Goal: Participate in discussion: Engage in conversation with other users on a specific topic

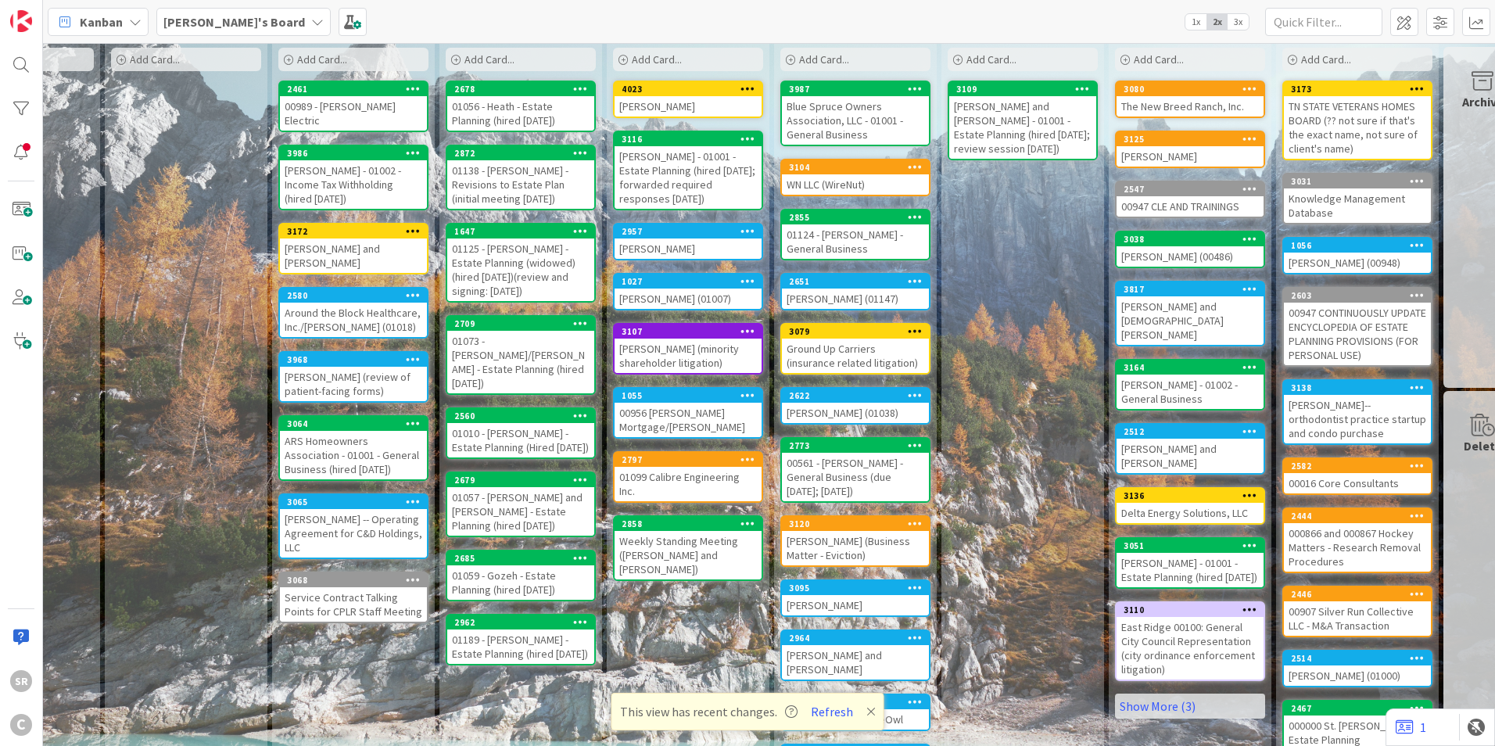
scroll to position [0, 111]
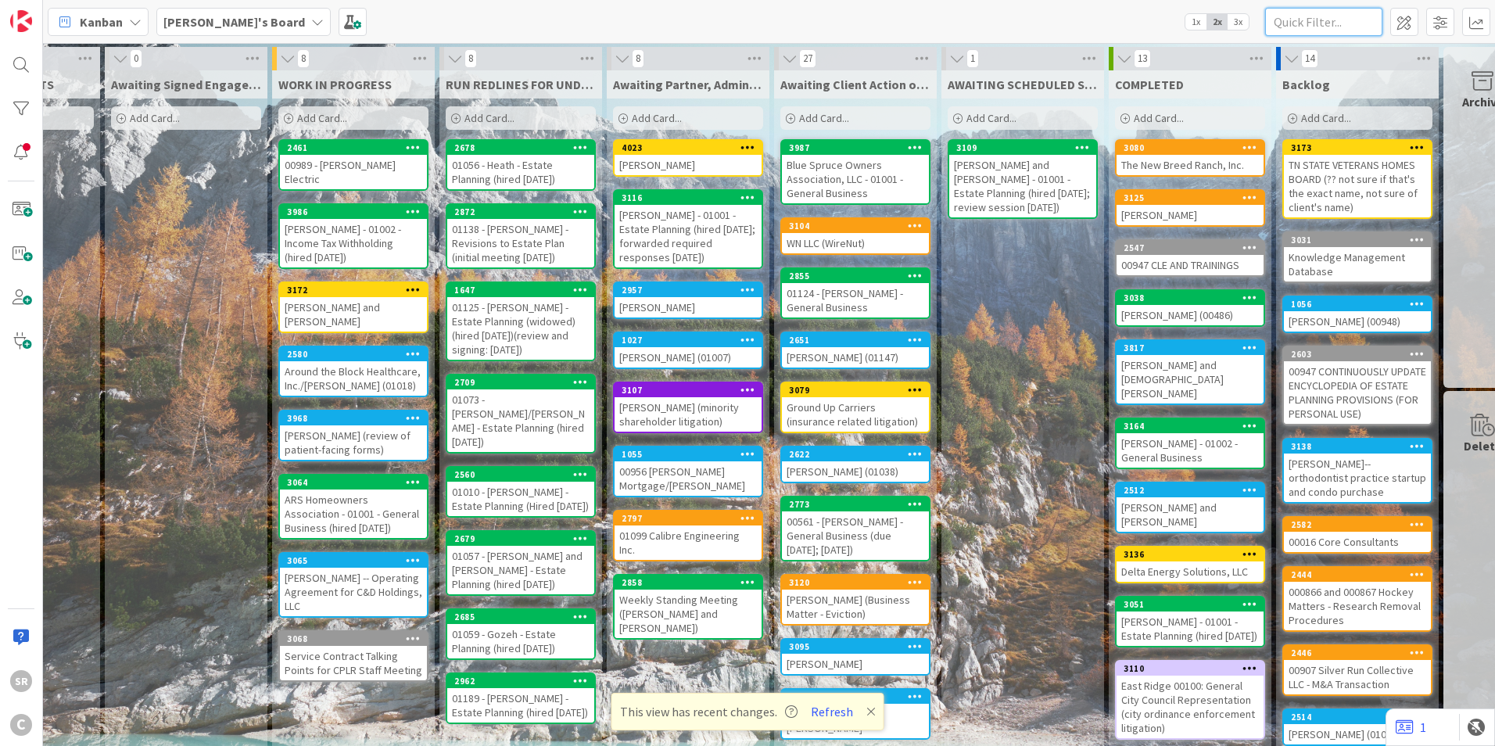
click at [1339, 16] on input "text" at bounding box center [1323, 22] width 117 height 28
type input "[PERSON_NAME]"
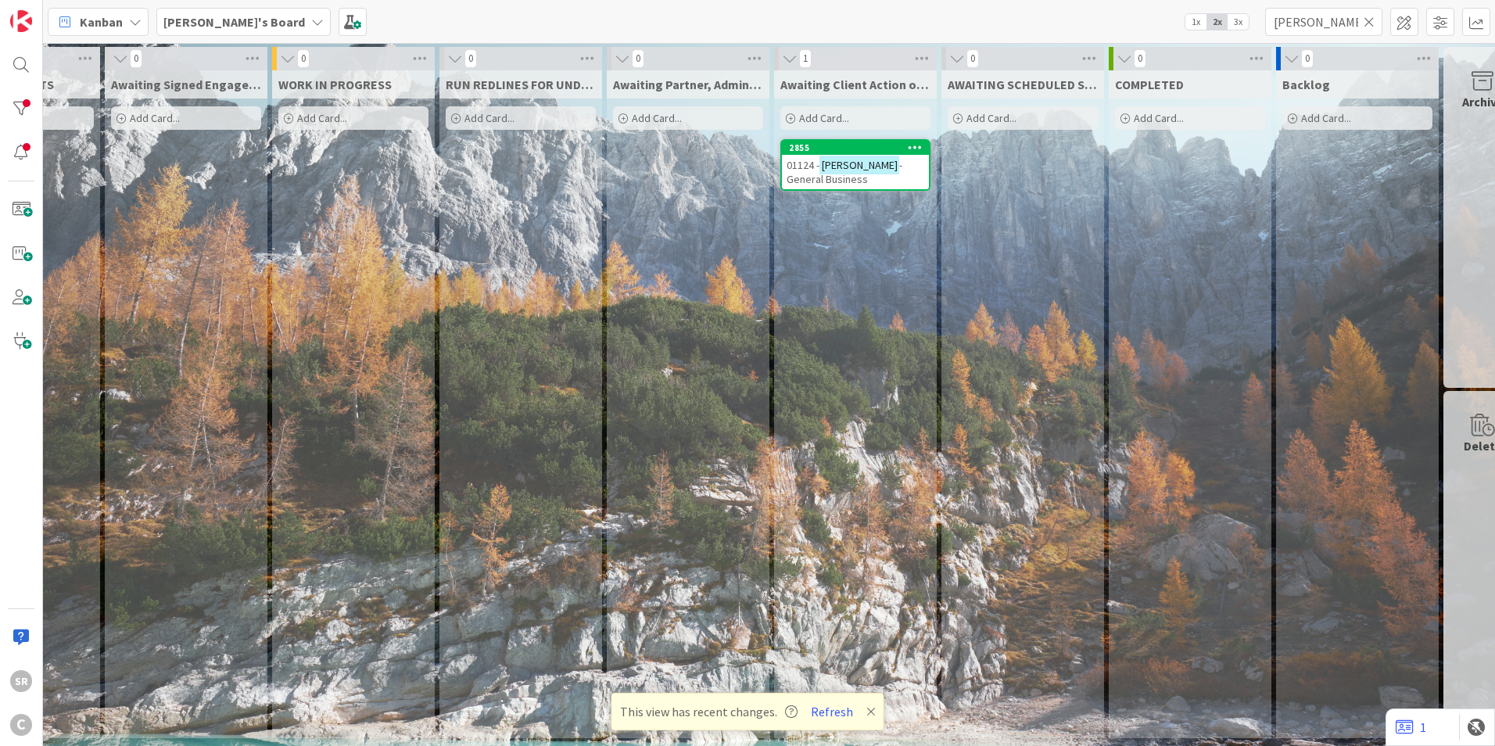
click at [898, 171] on span "- General Business" at bounding box center [844, 172] width 116 height 28
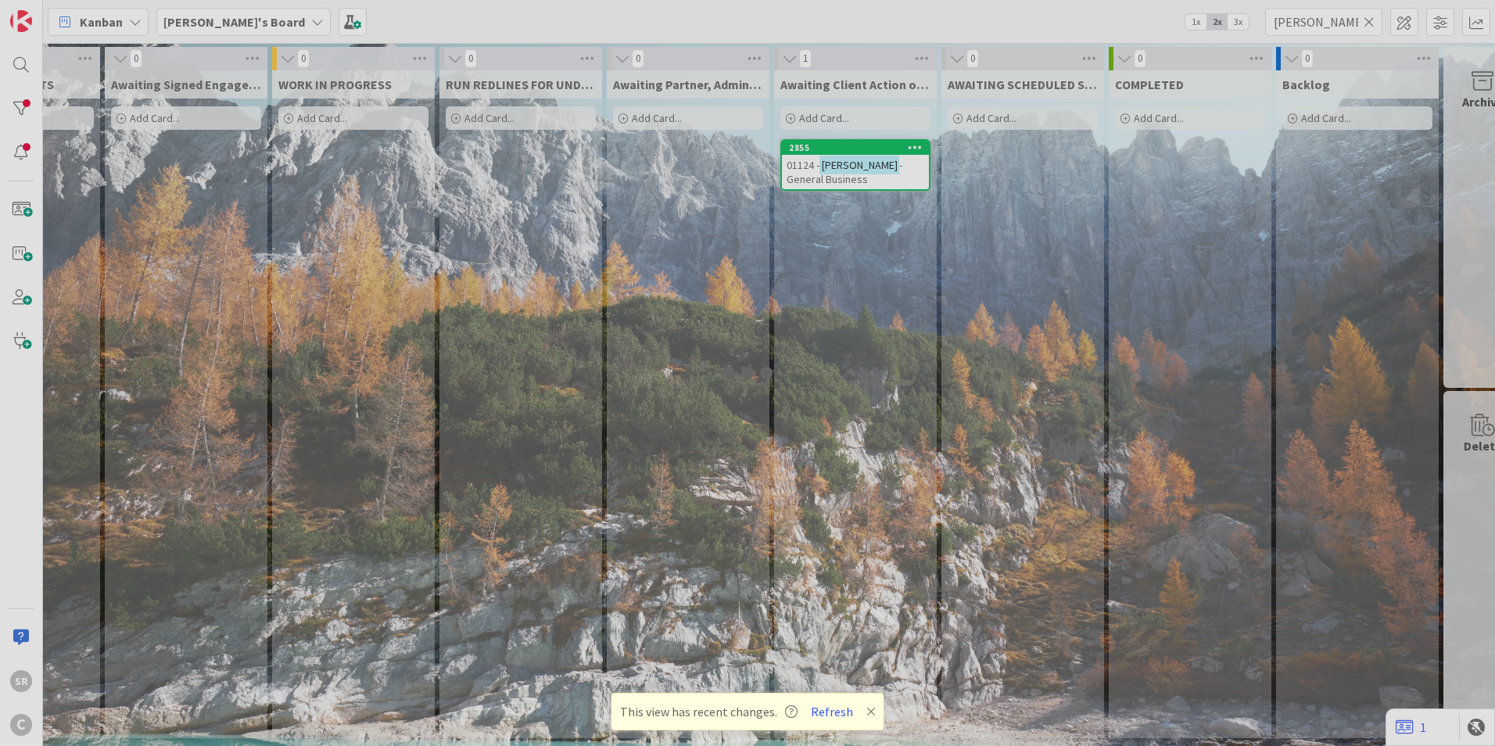
click at [898, 171] on div at bounding box center [747, 373] width 1495 height 746
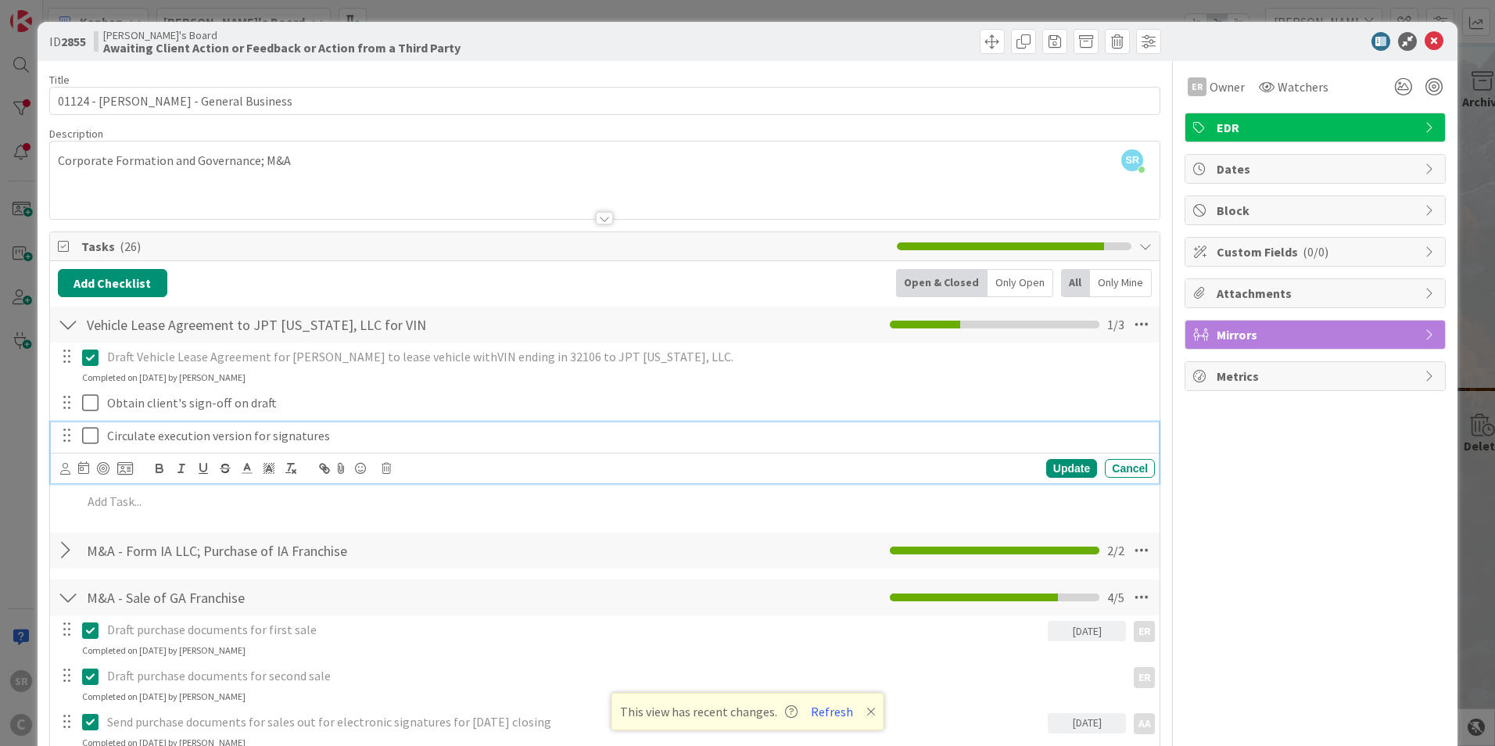
click at [260, 431] on p "Circulate execution version for signatures" at bounding box center [627, 436] width 1041 height 18
drag, startPoint x: 507, startPoint y: 438, endPoint x: 42, endPoint y: 381, distance: 468.5
click at [504, 438] on p "Circulate execution version for signatures" at bounding box center [627, 436] width 1041 height 18
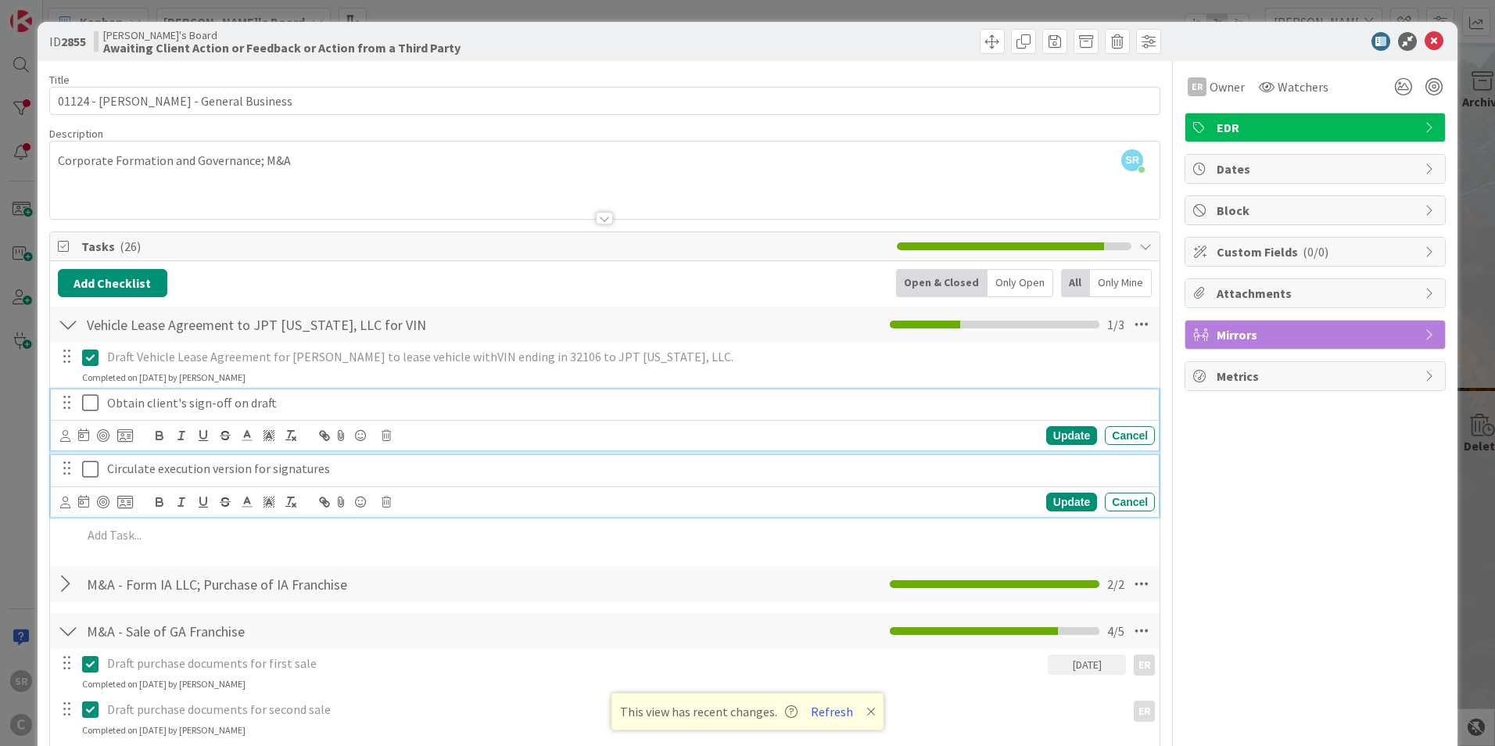
click at [86, 403] on icon at bounding box center [93, 402] width 23 height 19
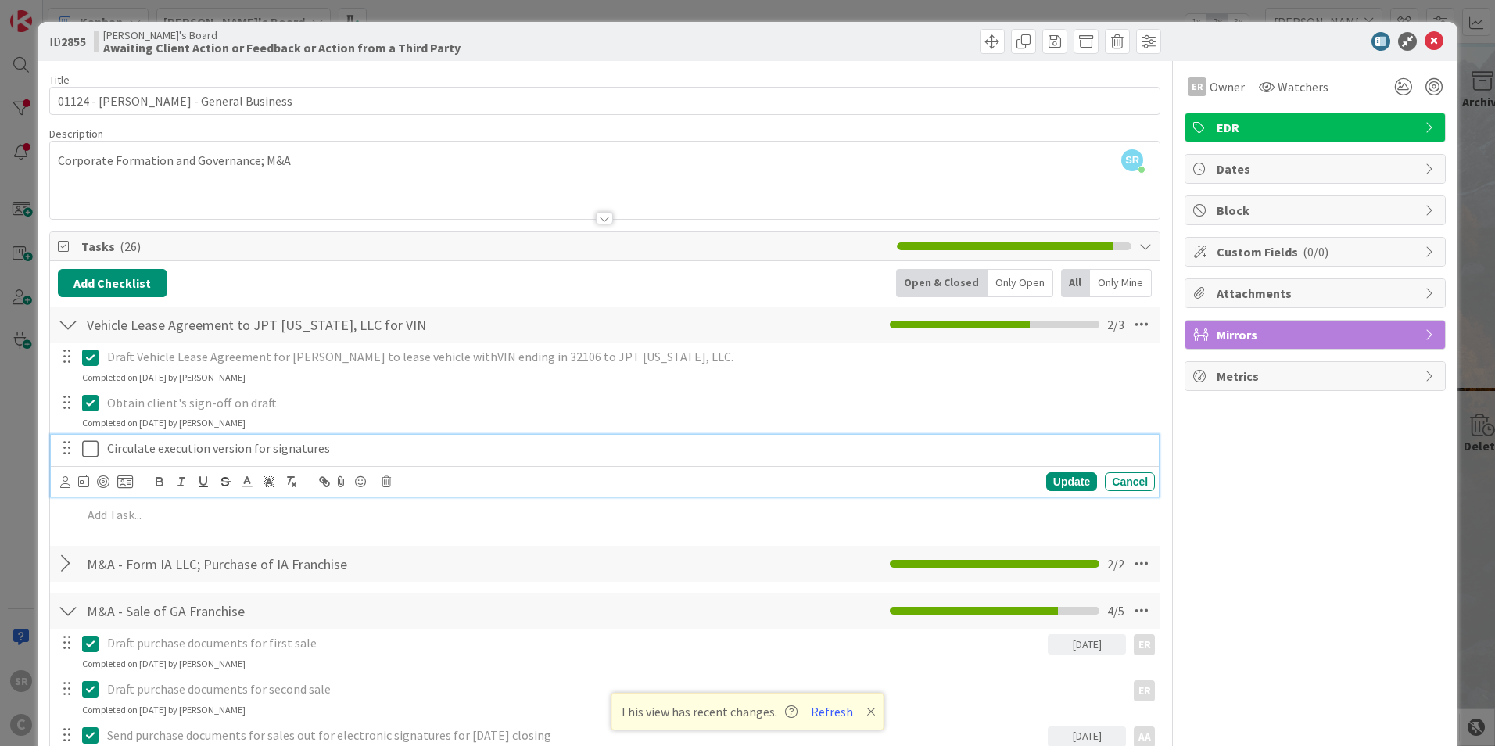
click at [278, 448] on p "Circulate execution version for signatures" at bounding box center [627, 448] width 1041 height 18
drag, startPoint x: 336, startPoint y: 452, endPoint x: 90, endPoint y: 453, distance: 246.2
click at [105, 462] on div "Circulate execution version for signatures" at bounding box center [628, 448] width 1054 height 27
click at [1060, 473] on div "Update" at bounding box center [1071, 481] width 51 height 19
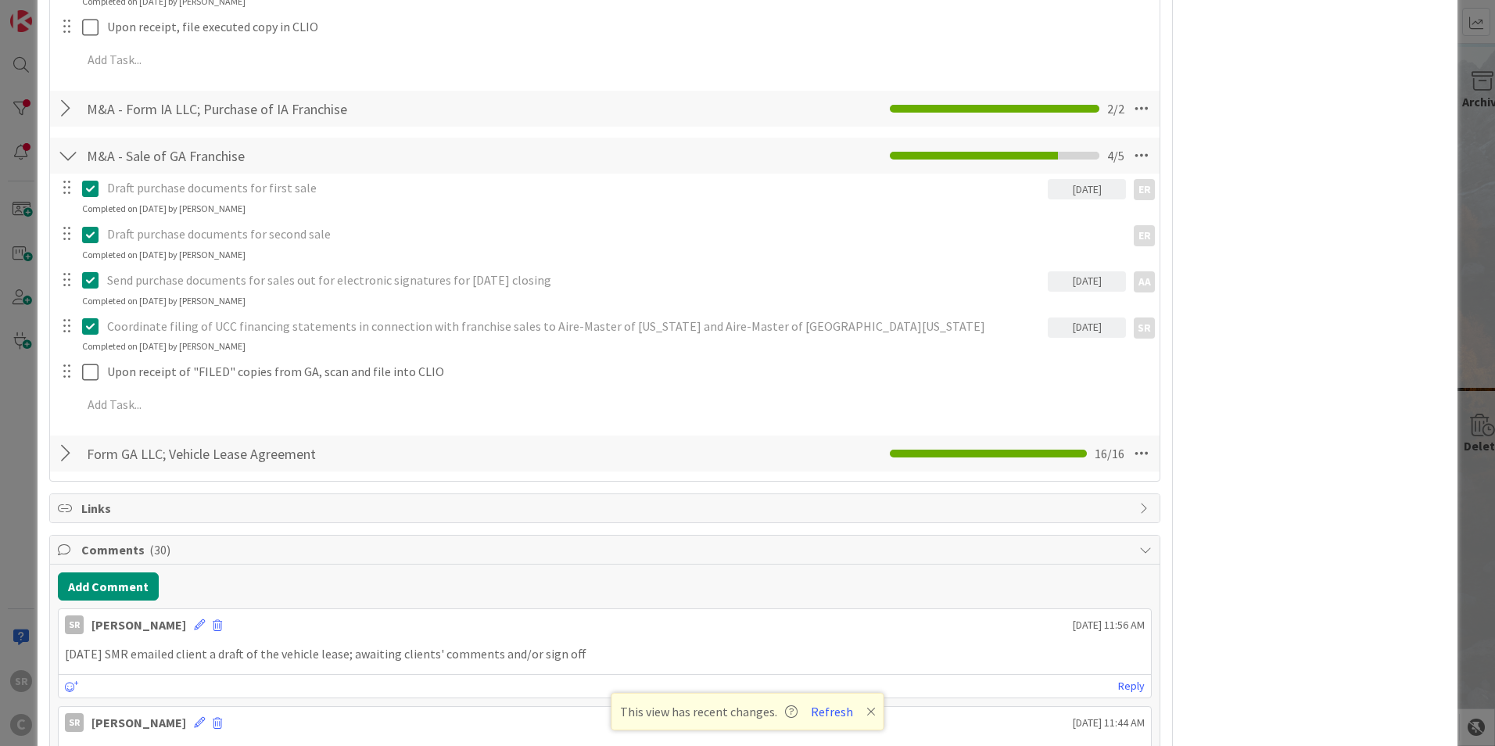
scroll to position [370, 0]
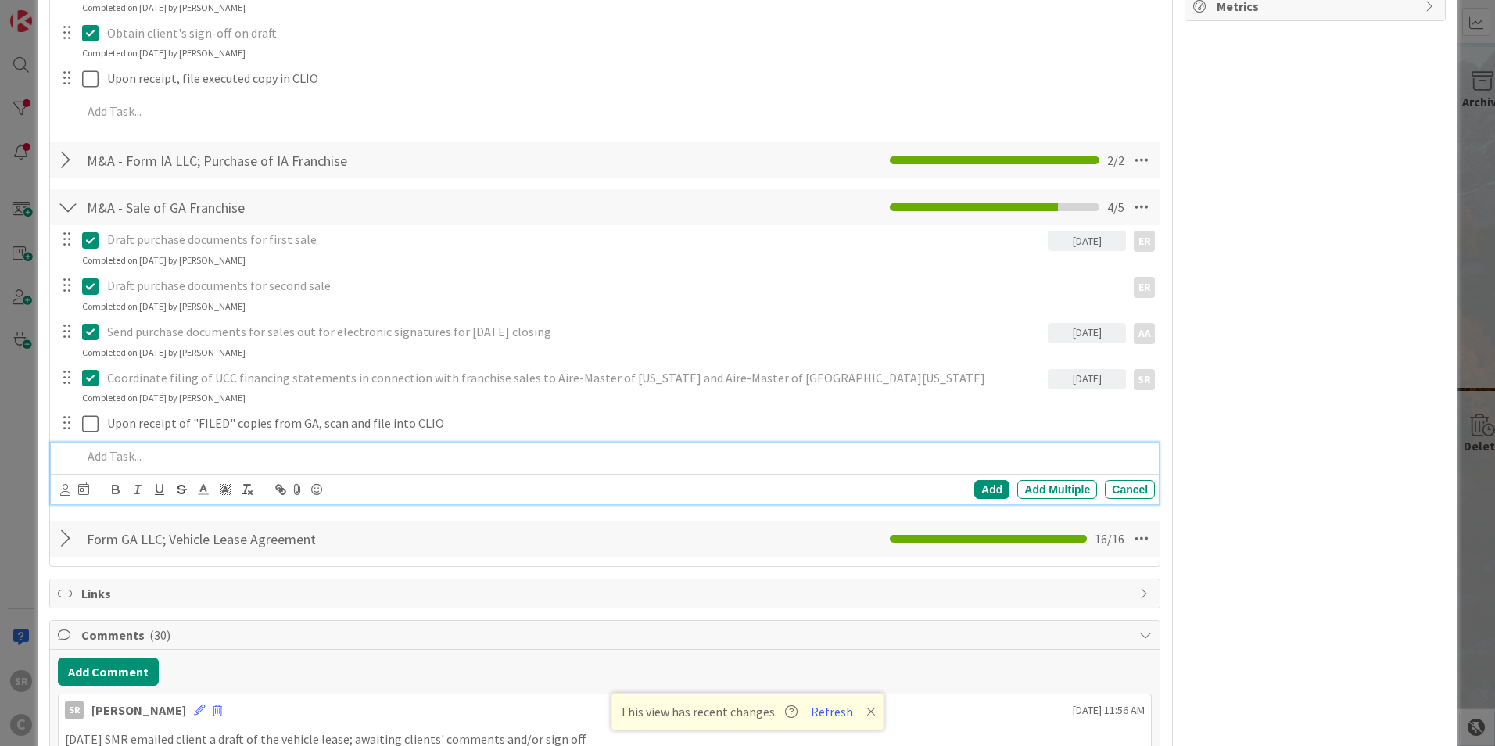
click at [126, 459] on p at bounding box center [615, 456] width 1066 height 18
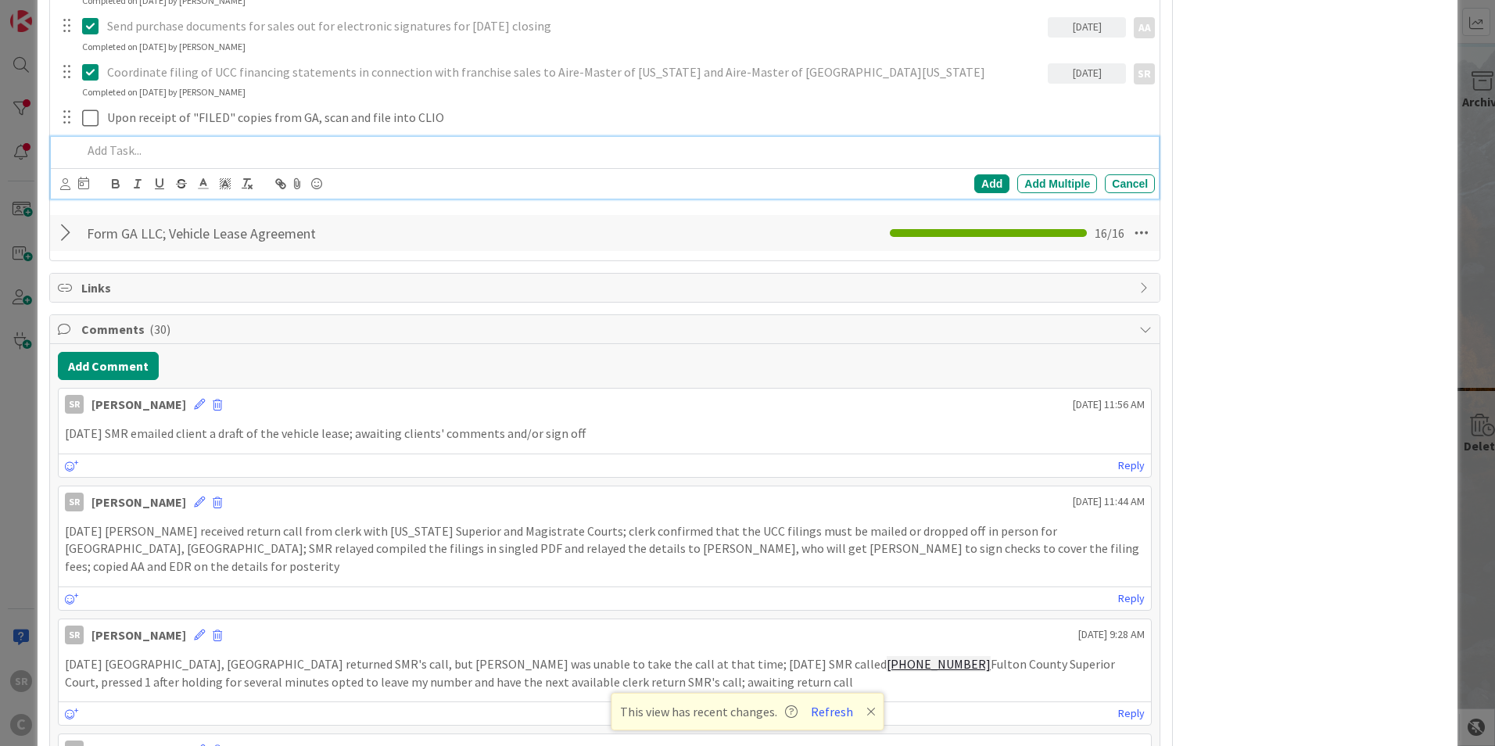
scroll to position [685, 0]
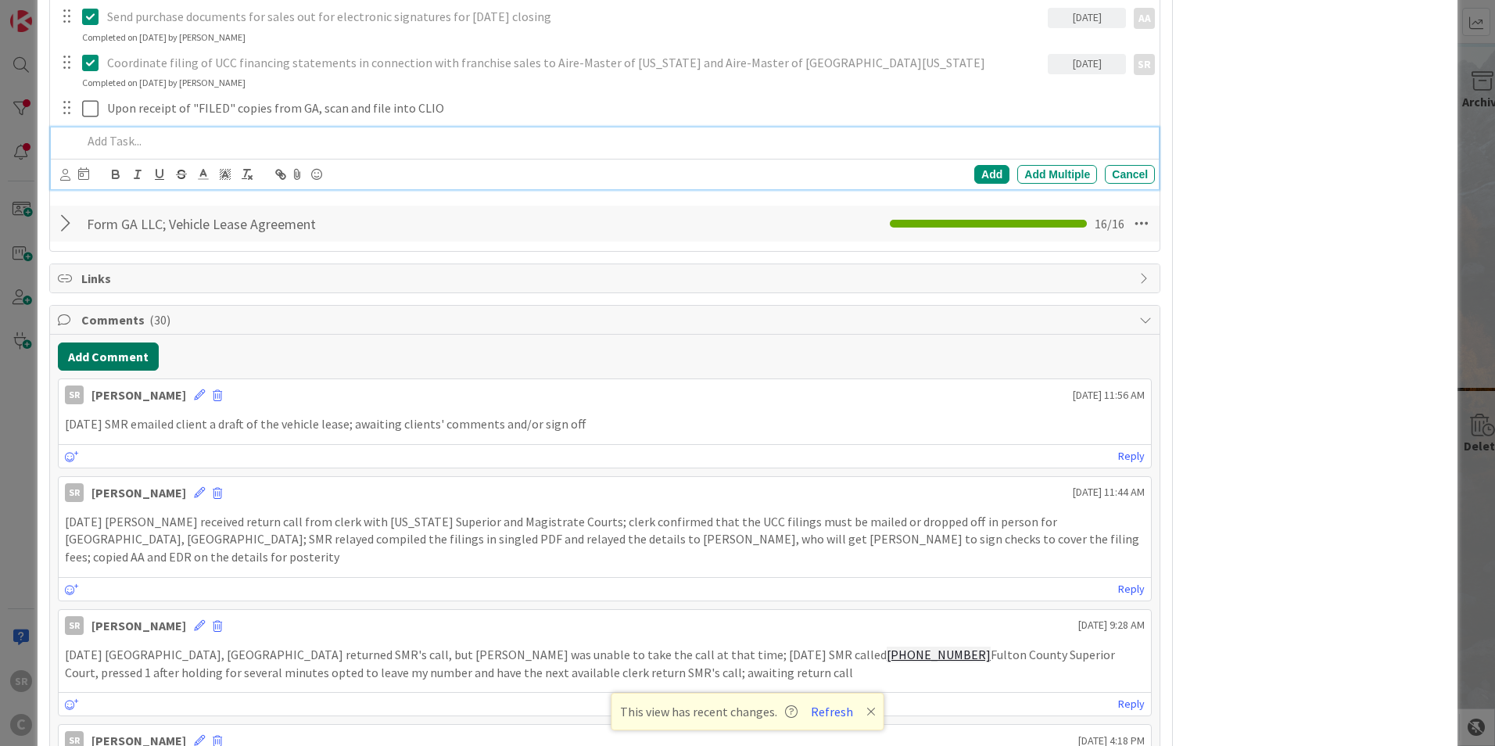
click at [138, 350] on button "Add Comment" at bounding box center [108, 356] width 101 height 28
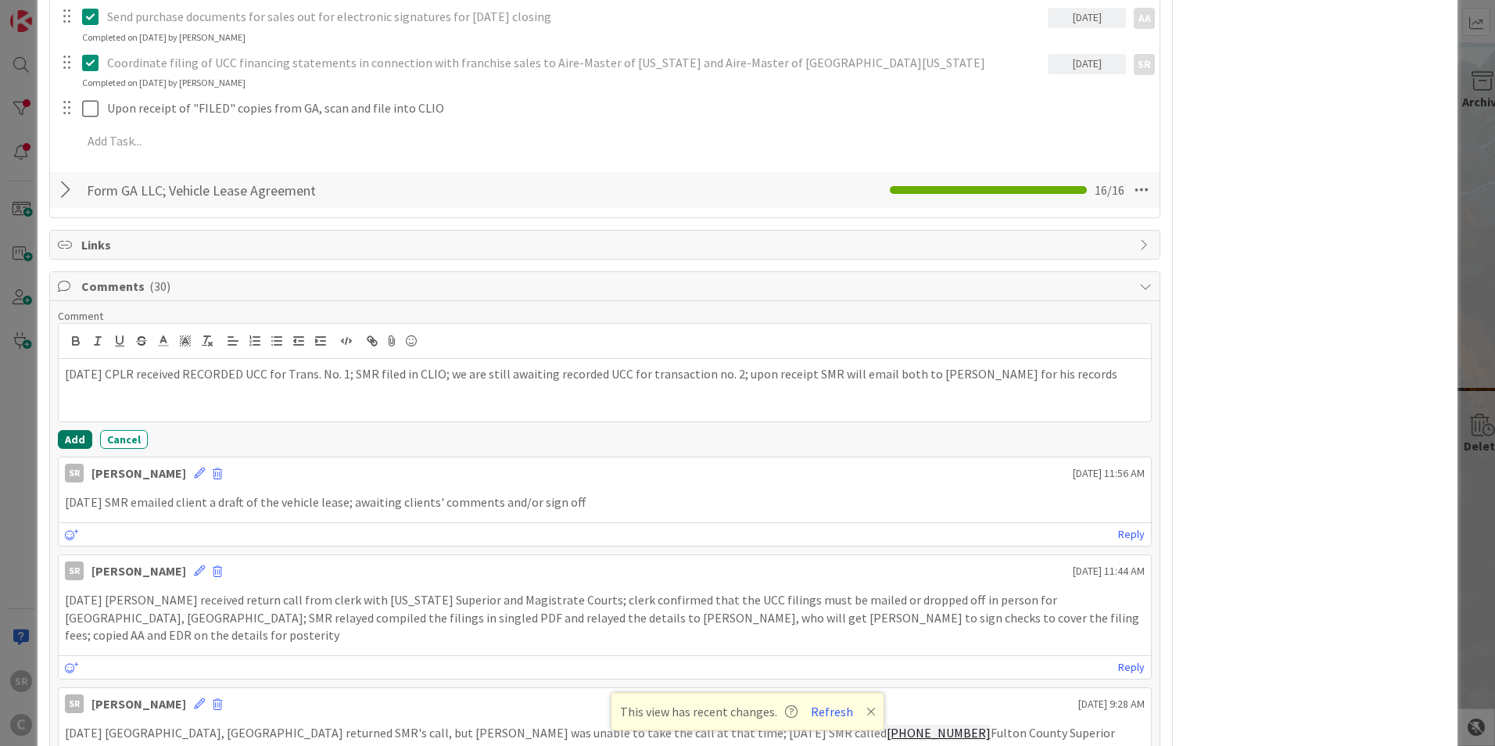
click at [78, 442] on button "Add" at bounding box center [75, 439] width 34 height 19
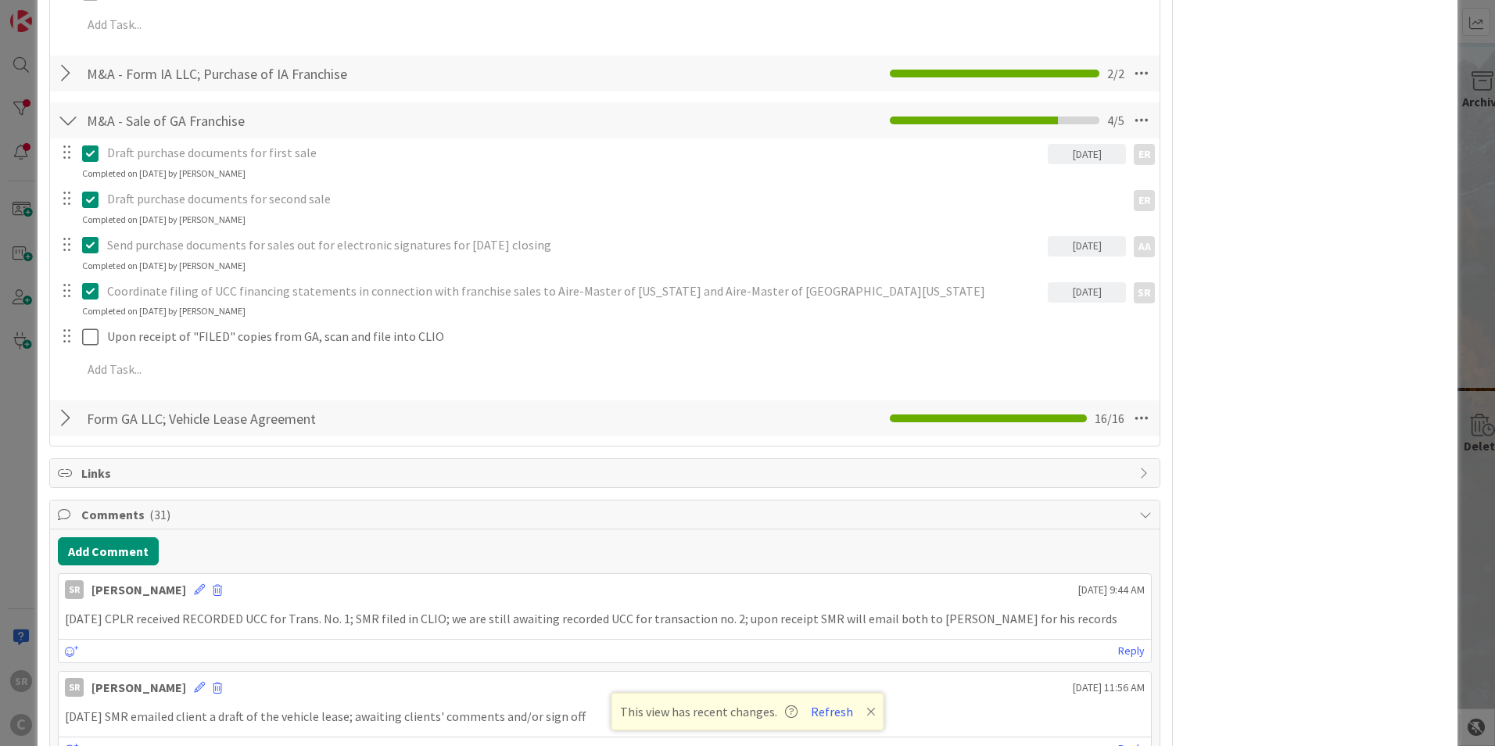
scroll to position [0, 0]
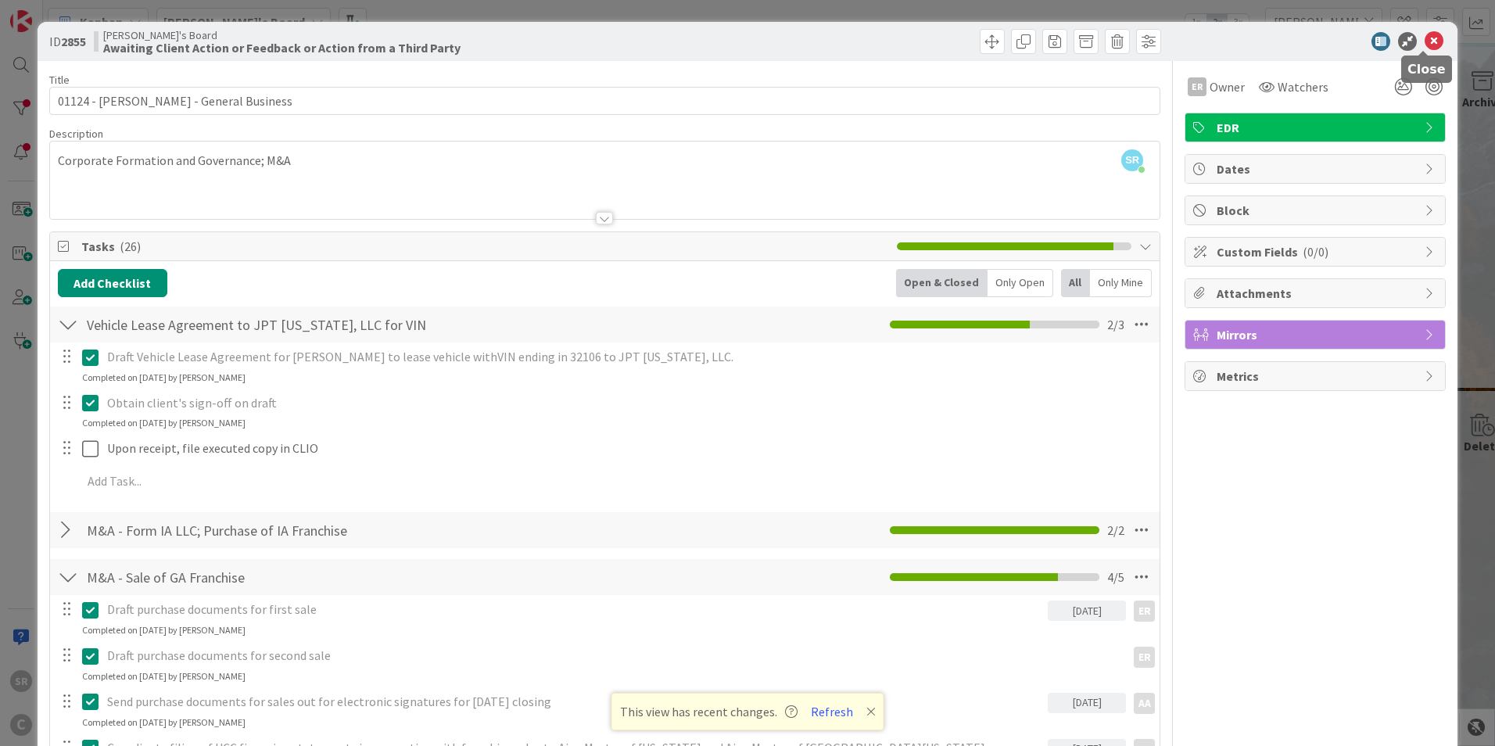
click at [1424, 38] on icon at bounding box center [1433, 41] width 19 height 19
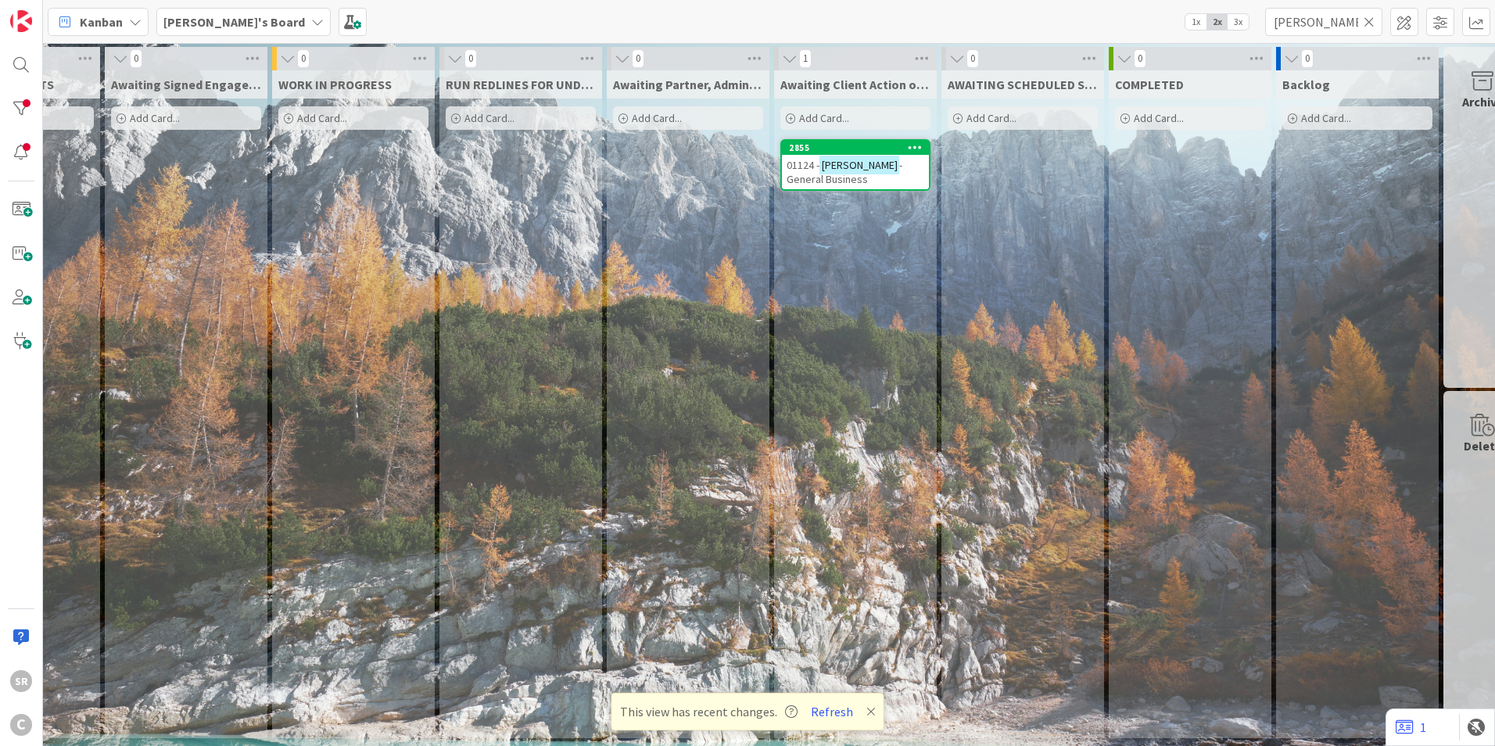
drag, startPoint x: 1371, startPoint y: 18, endPoint x: 1320, endPoint y: 73, distance: 74.7
click at [1371, 18] on icon at bounding box center [1368, 22] width 11 height 14
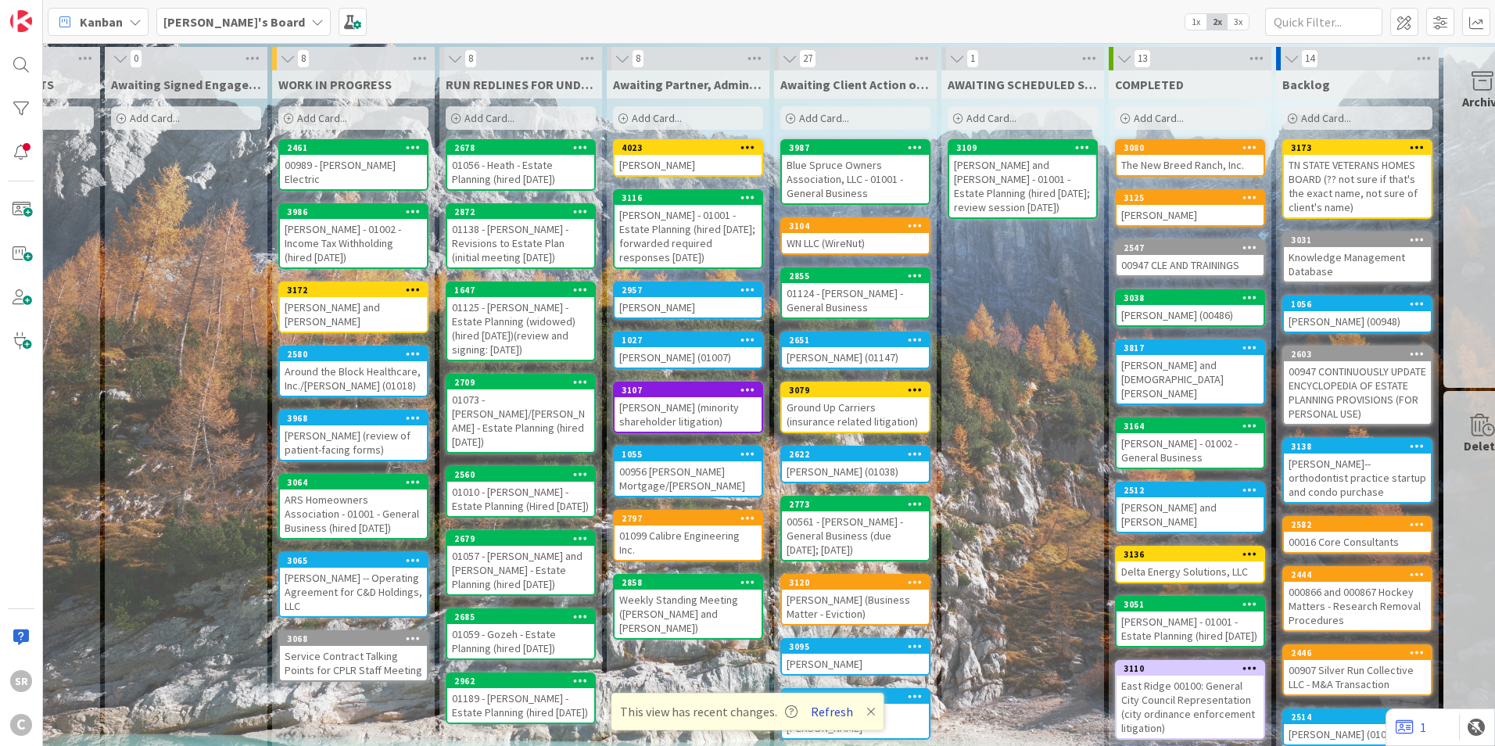
click at [832, 716] on button "Refresh" at bounding box center [831, 711] width 53 height 20
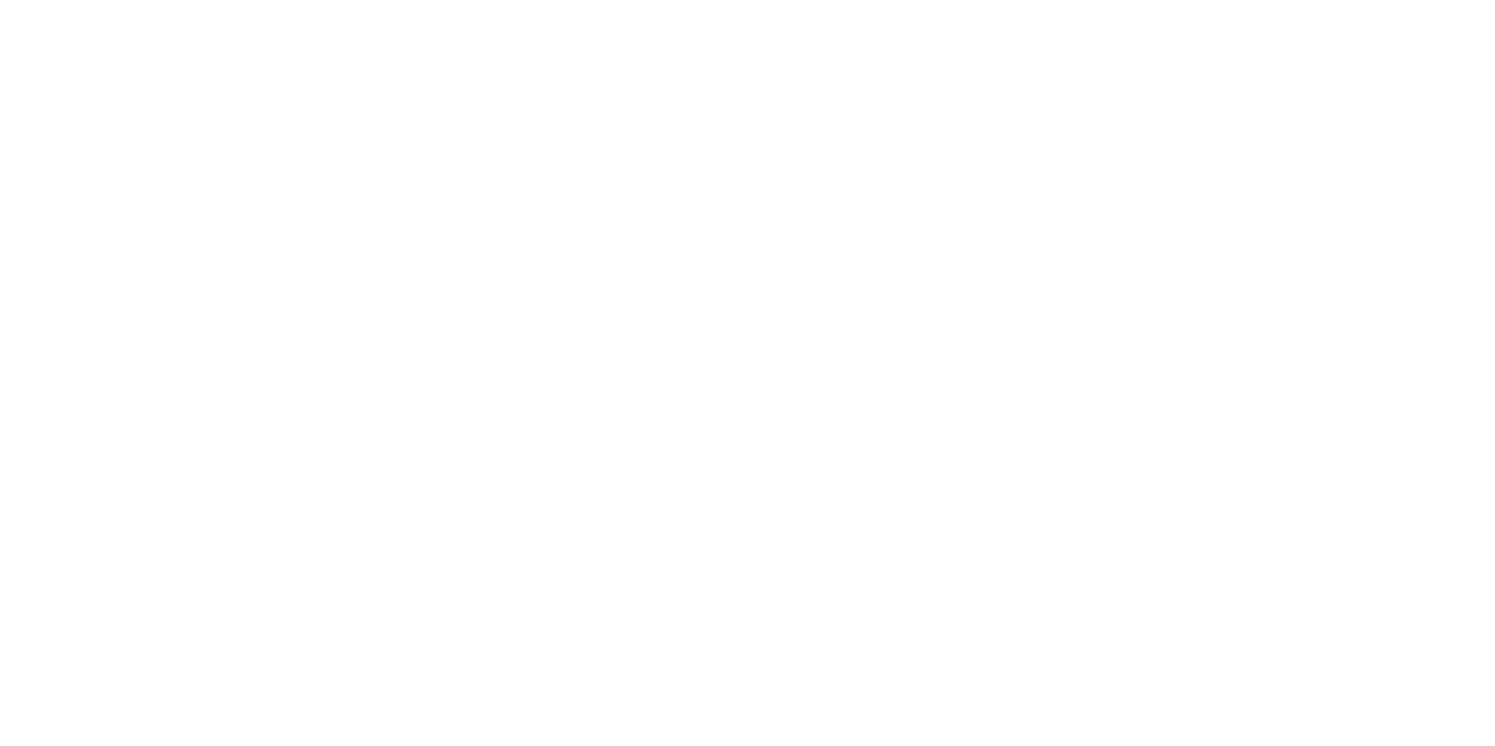
click at [503, 738] on div at bounding box center [747, 373] width 1495 height 746
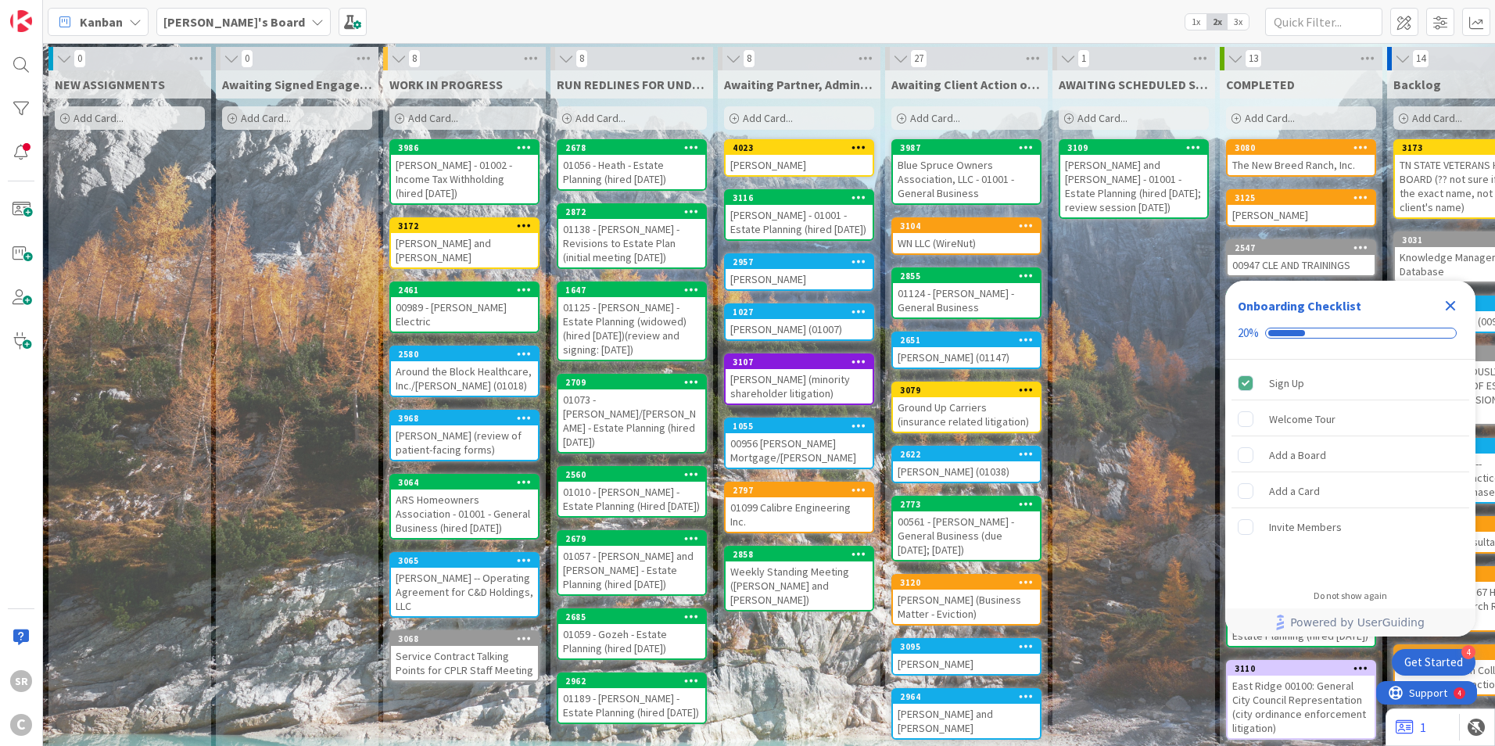
click at [1446, 303] on icon "Close Checklist" at bounding box center [1450, 306] width 10 height 10
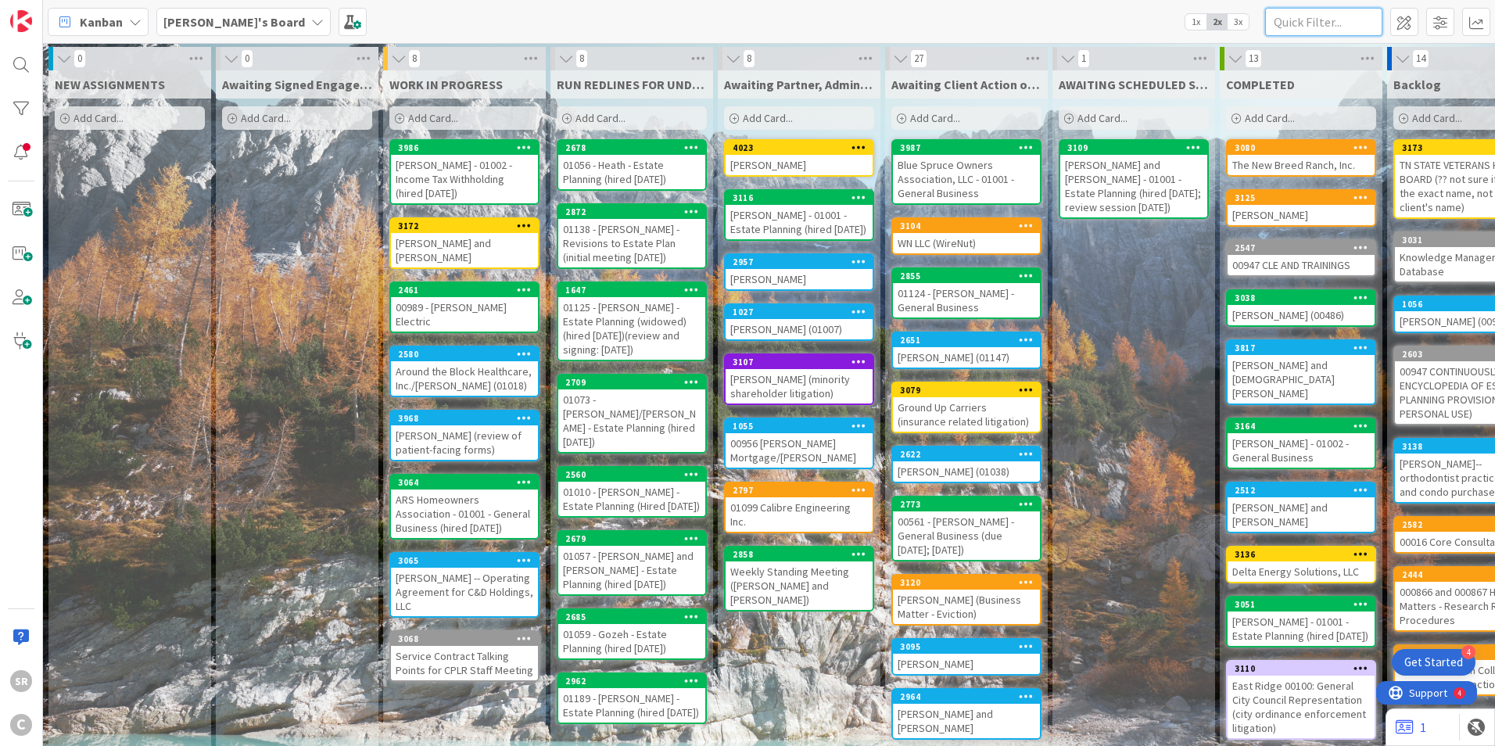
click at [1330, 25] on input "text" at bounding box center [1323, 22] width 117 height 28
type input "Schro"
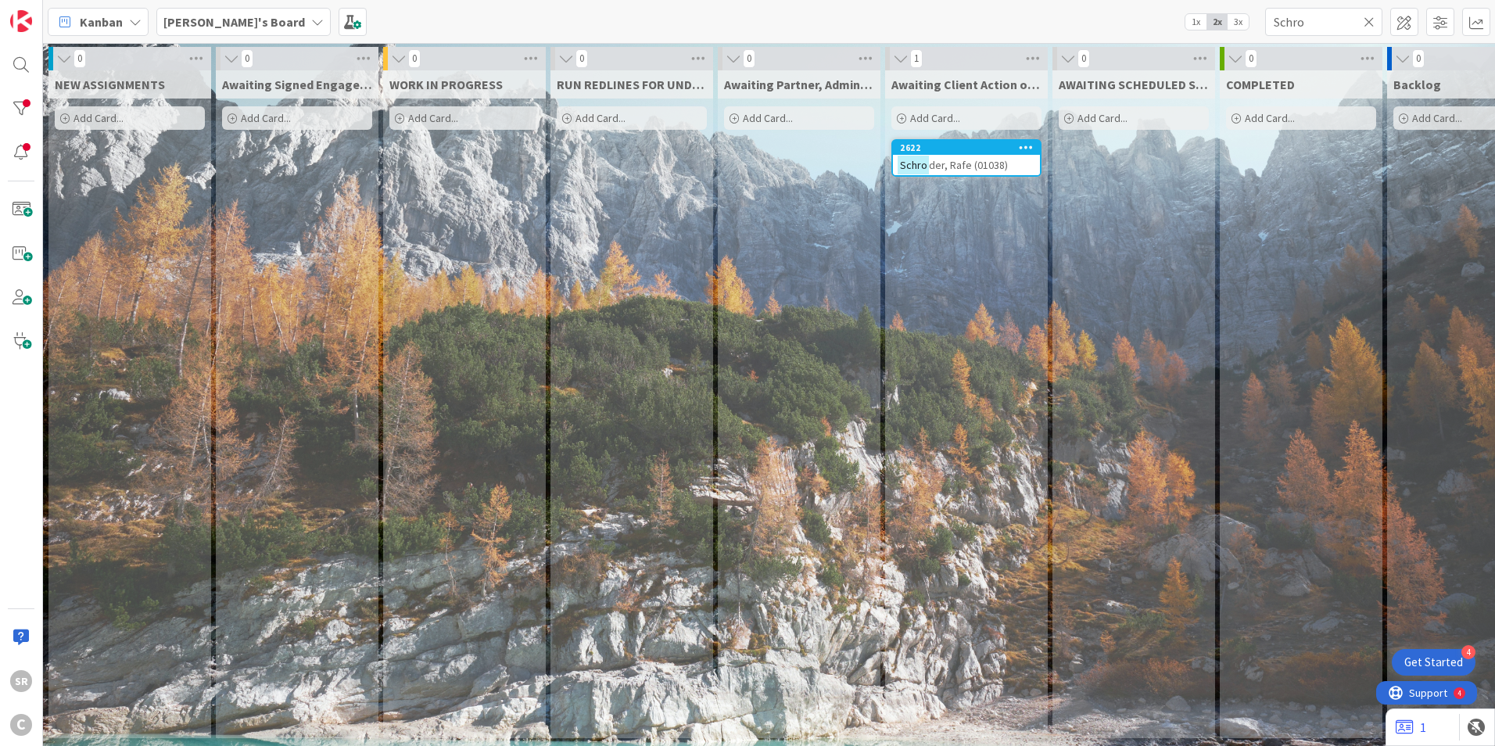
click at [1001, 195] on div "Awaiting Client Action or Feedback or Action from a Third Party Add Card... 262…" at bounding box center [966, 404] width 163 height 668
click at [968, 144] on div "2622" at bounding box center [970, 147] width 140 height 11
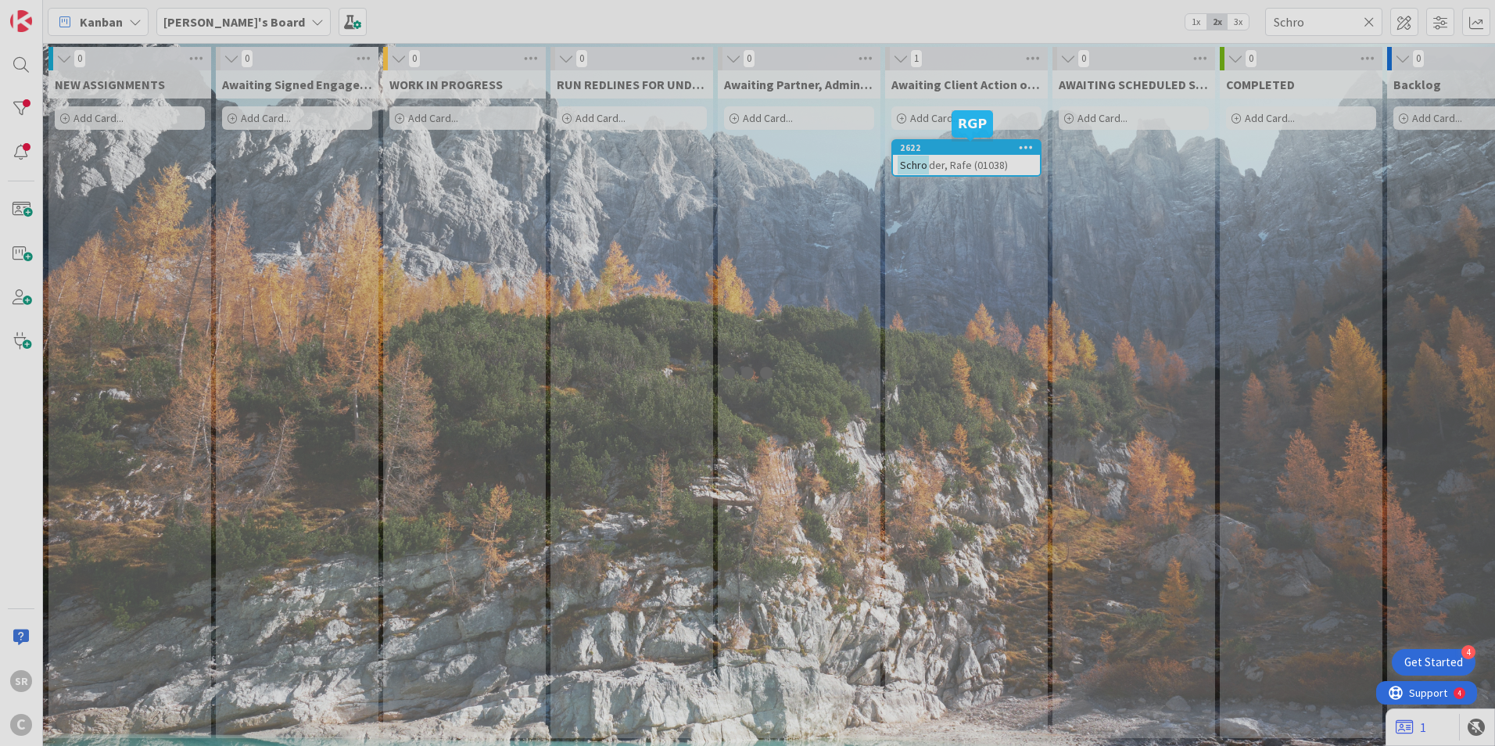
click at [968, 144] on div at bounding box center [747, 373] width 1495 height 746
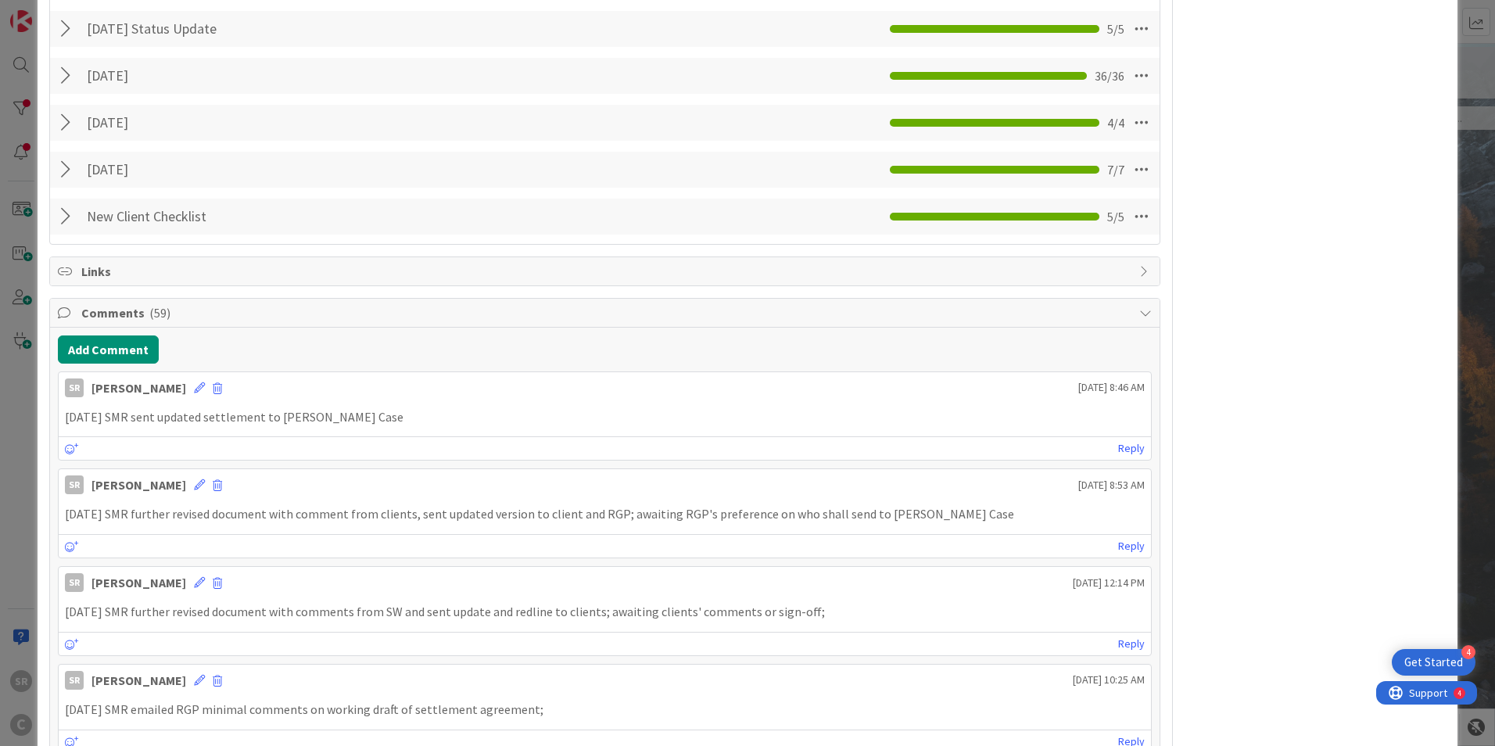
scroll to position [464, 0]
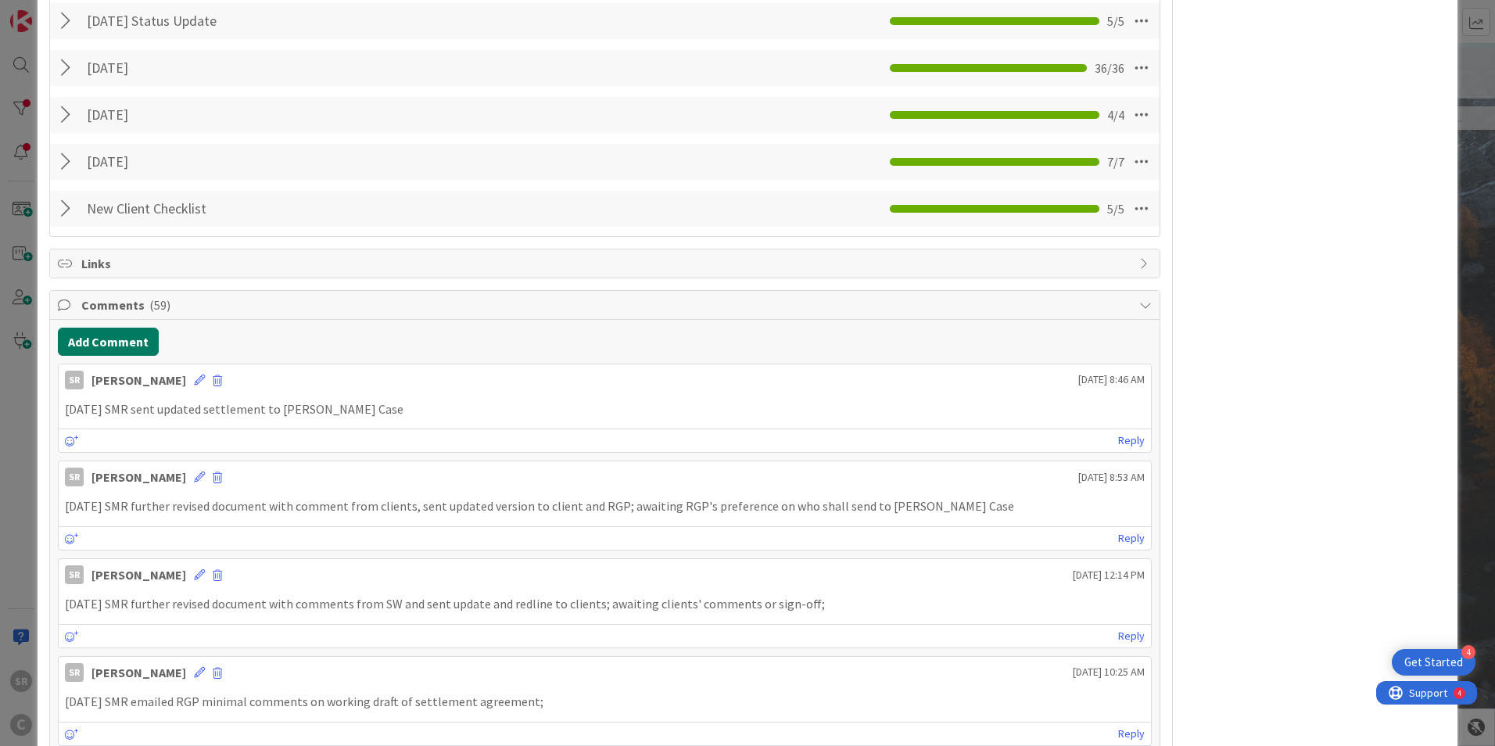
click at [113, 340] on button "Add Comment" at bounding box center [108, 342] width 101 height 28
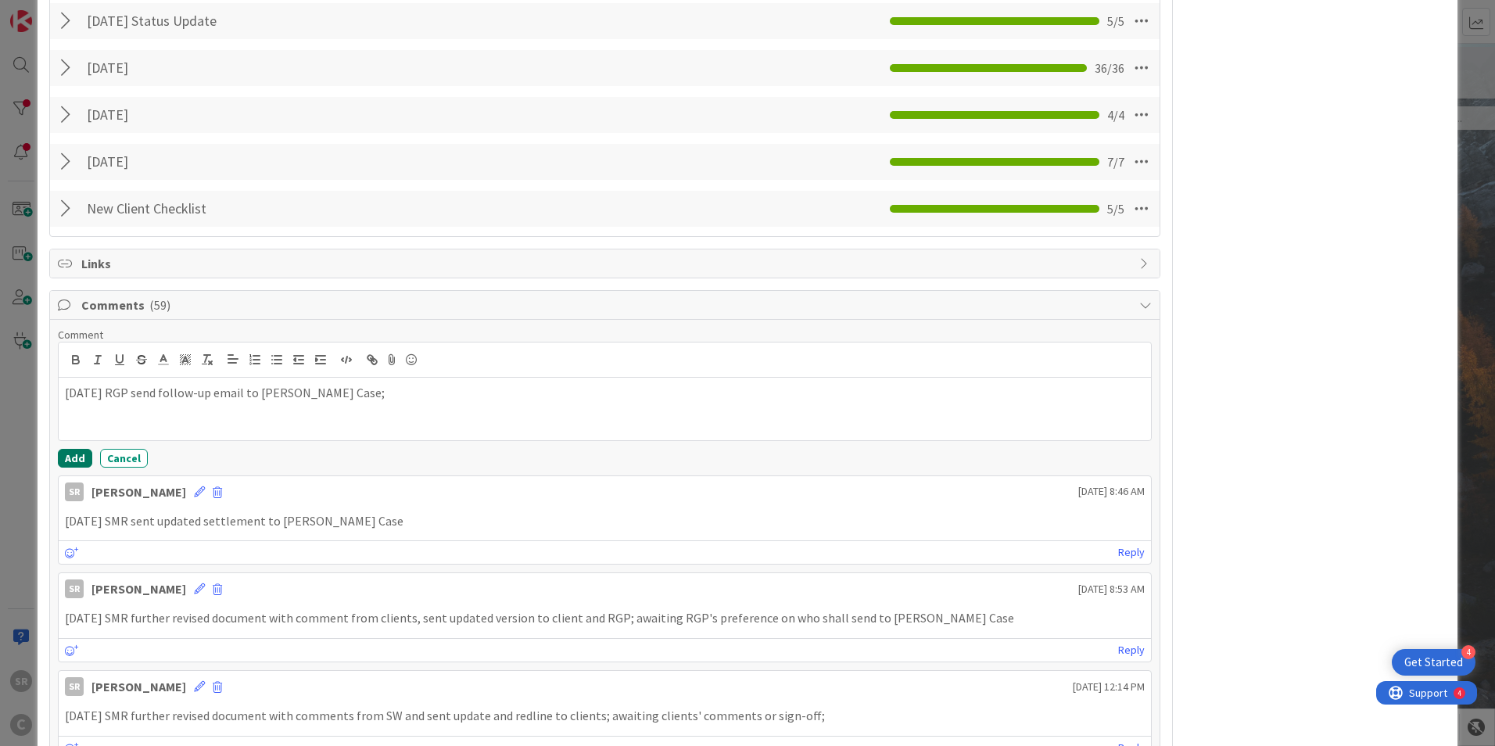
click at [79, 457] on button "Add" at bounding box center [75, 458] width 34 height 19
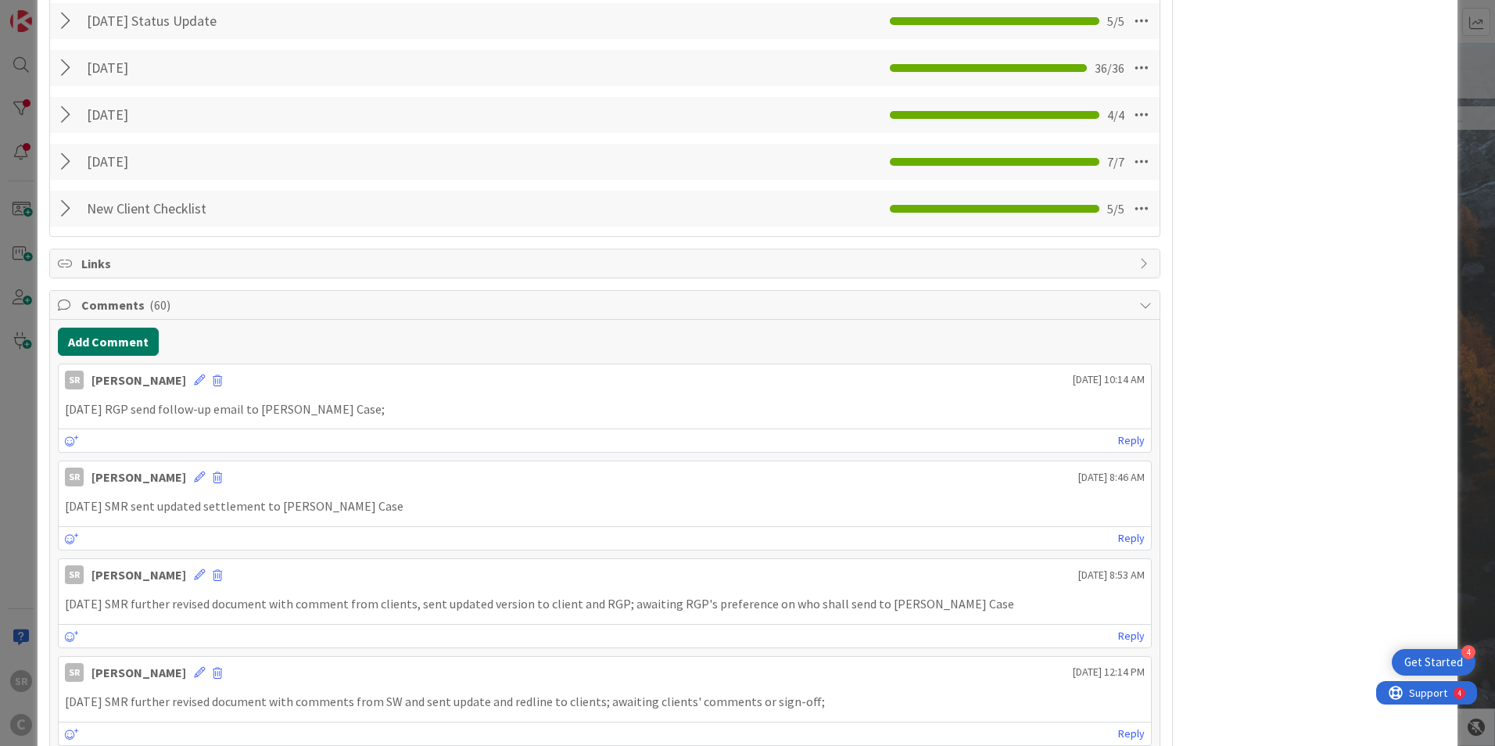
click at [113, 341] on button "Add Comment" at bounding box center [108, 342] width 101 height 28
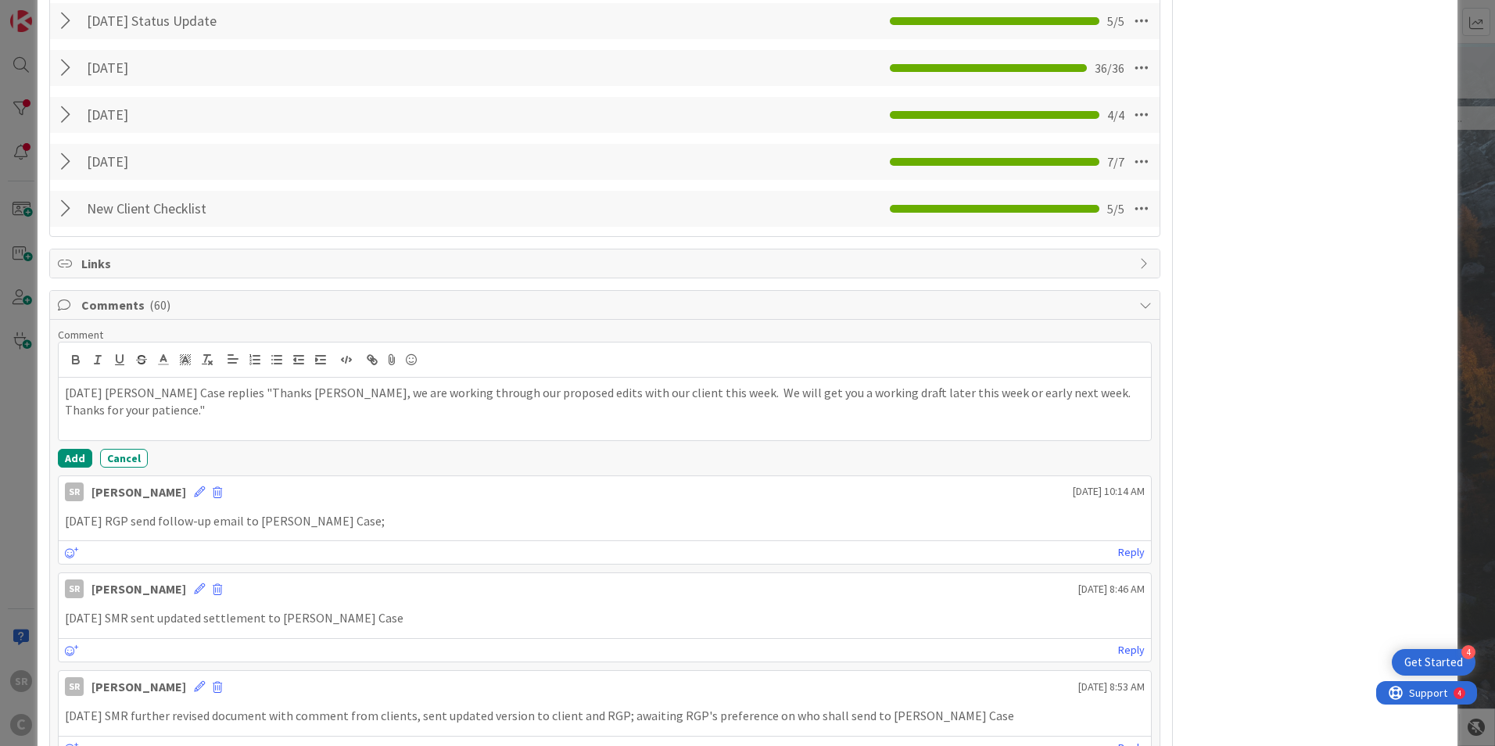
click at [218, 390] on p "08.19.2025 Evans Case replies "Thanks Richard, we are working through our propo…" at bounding box center [605, 401] width 1080 height 35
click at [75, 453] on button "Add" at bounding box center [75, 458] width 34 height 19
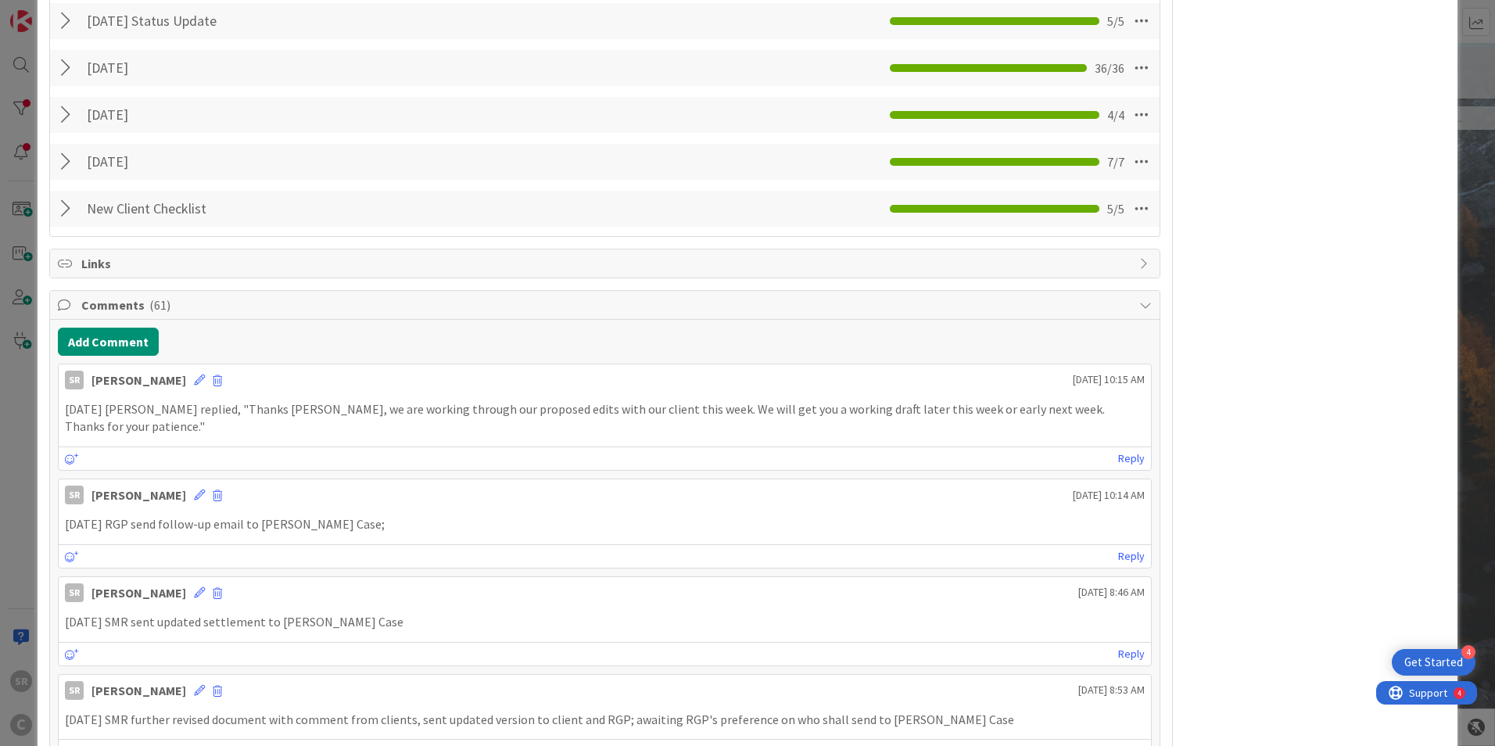
scroll to position [0, 0]
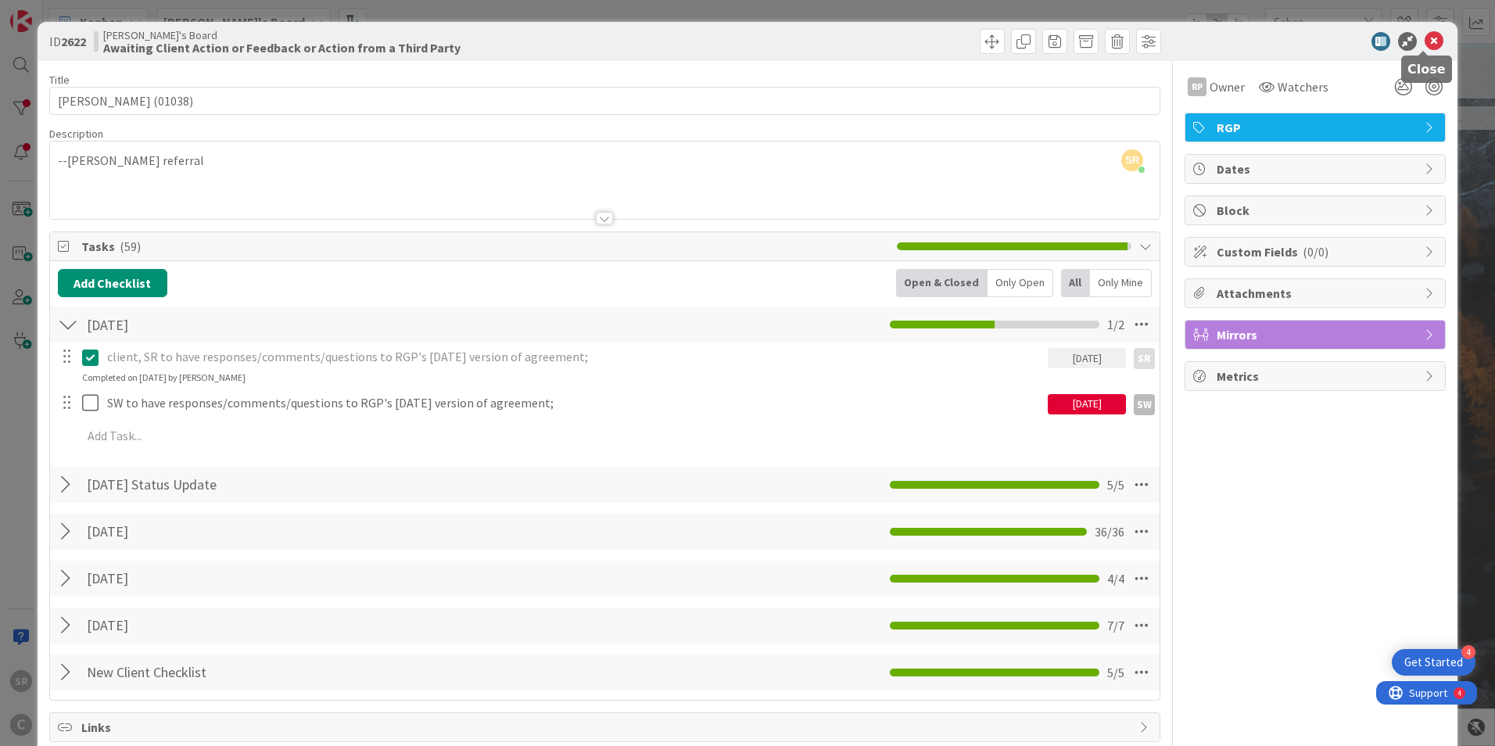
click at [1427, 40] on icon at bounding box center [1433, 41] width 19 height 19
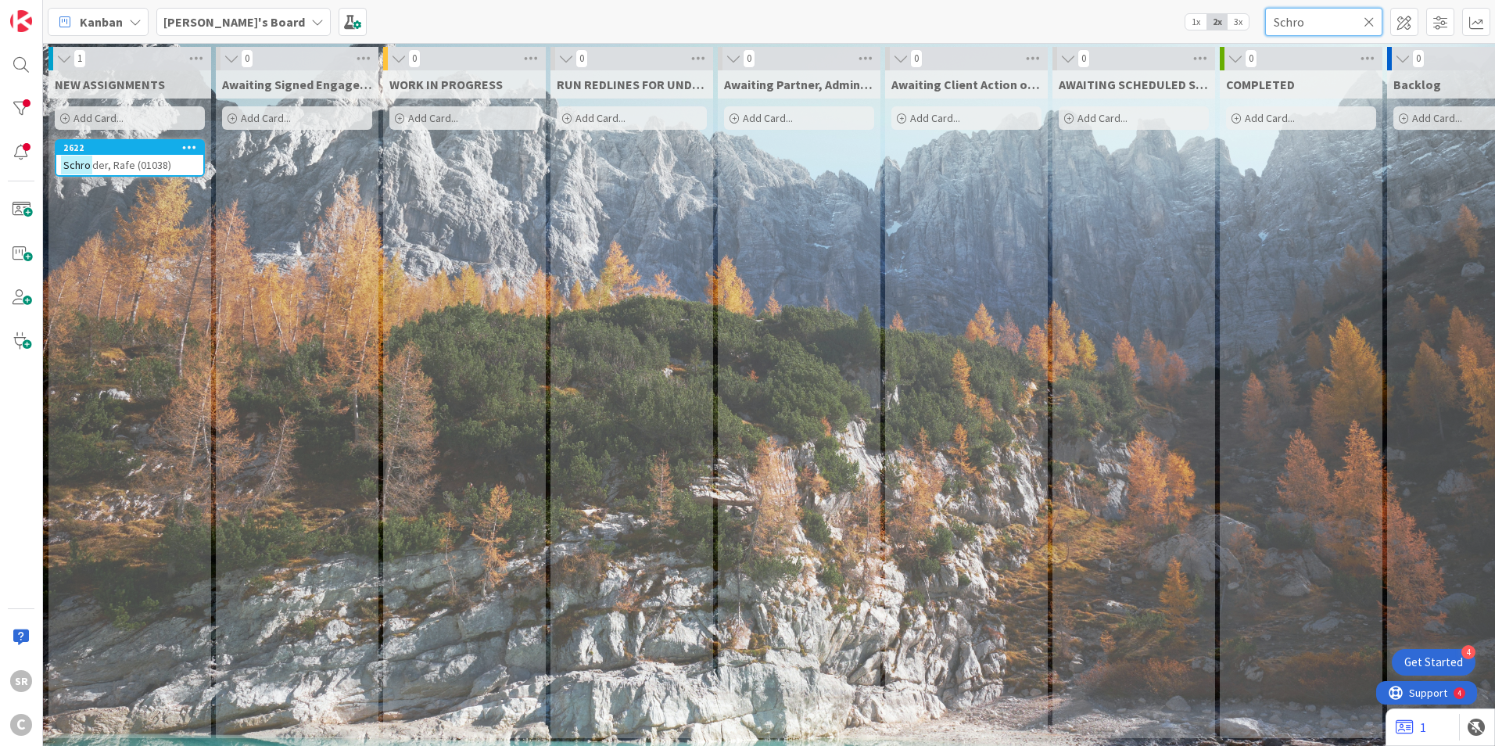
click at [1359, 20] on input "Schro" at bounding box center [1323, 22] width 117 height 28
click at [1370, 19] on icon at bounding box center [1368, 22] width 11 height 14
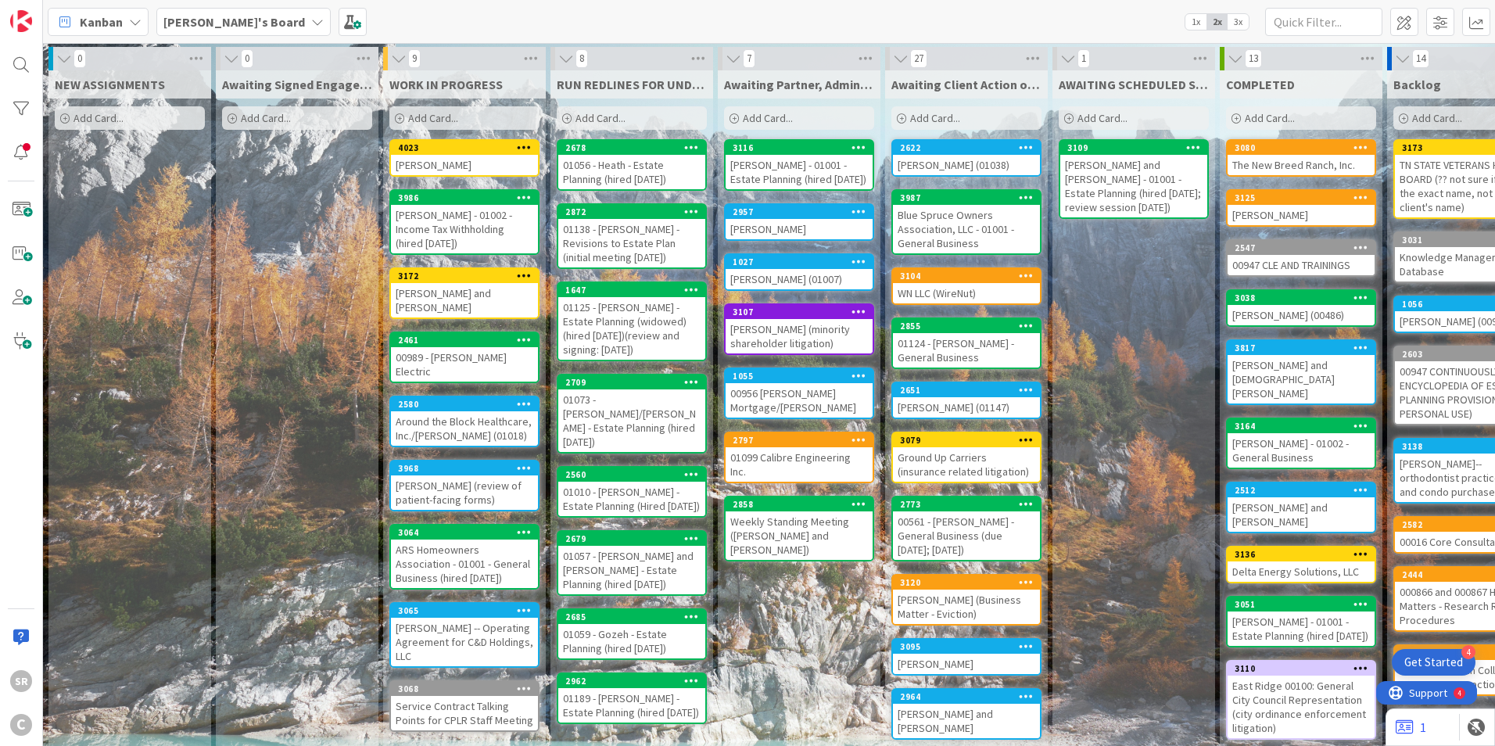
click at [474, 159] on div "[PERSON_NAME]" at bounding box center [464, 165] width 147 height 20
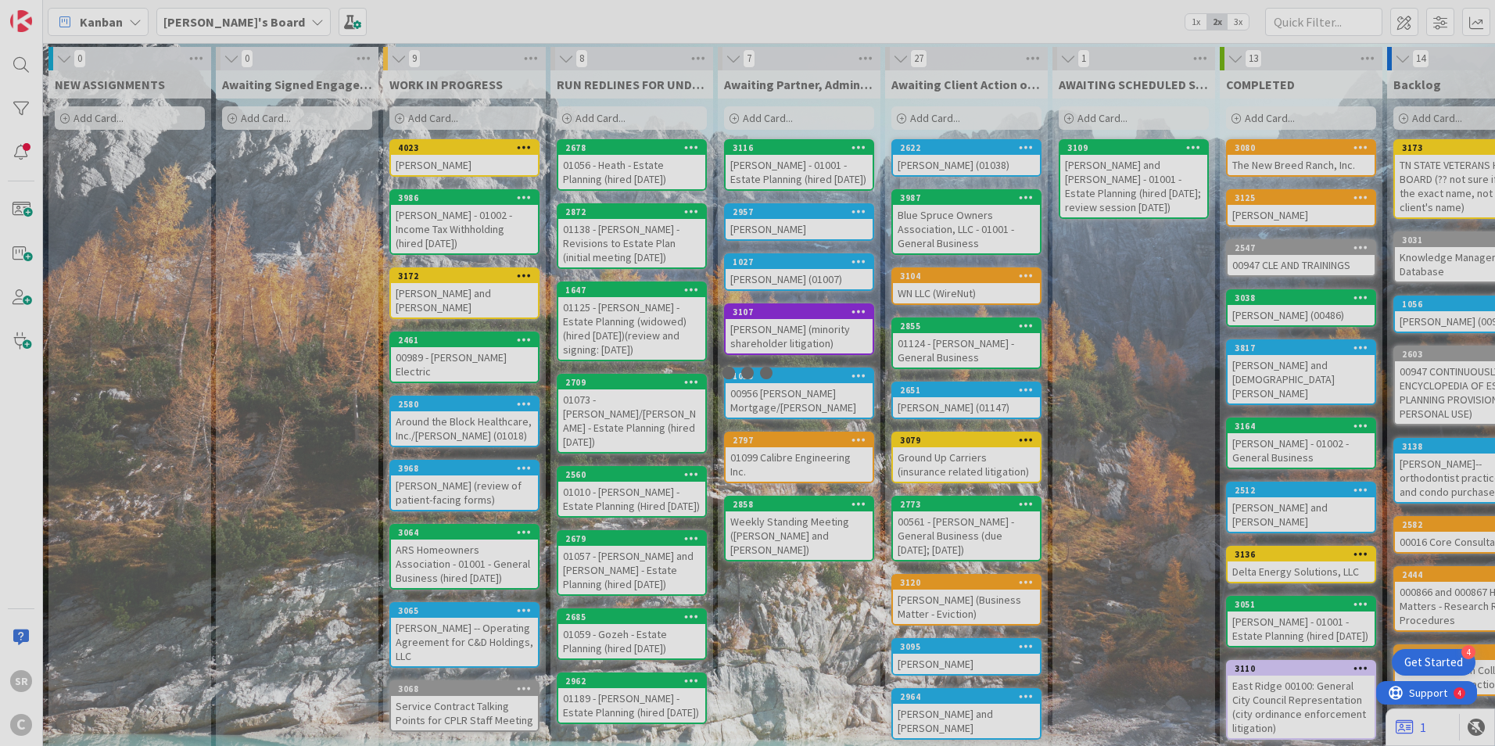
click at [474, 159] on div at bounding box center [747, 373] width 1495 height 746
